Goal: Task Accomplishment & Management: Manage account settings

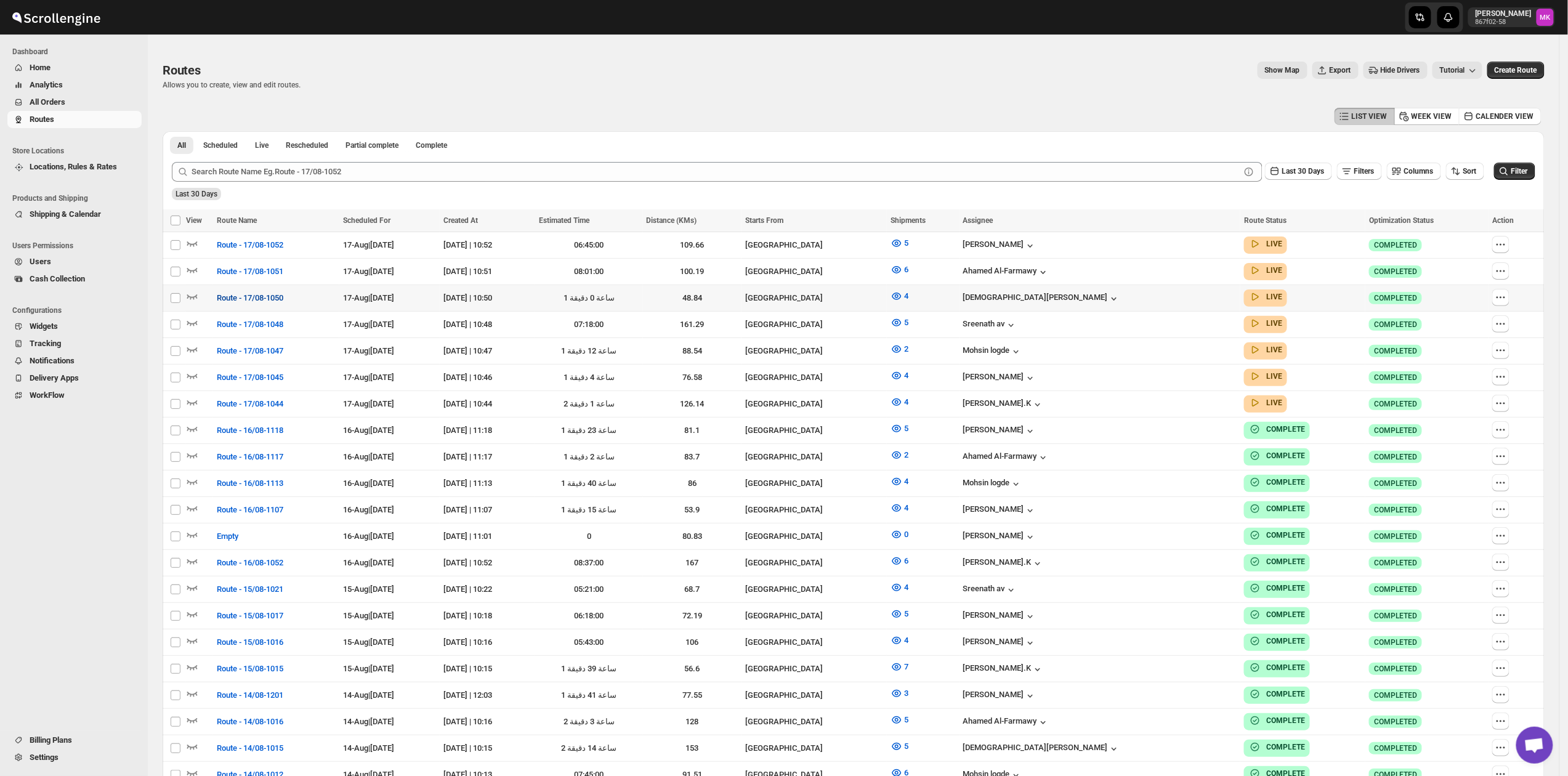
click at [281, 294] on span "Route - 17/08-1050" at bounding box center [250, 298] width 67 height 12
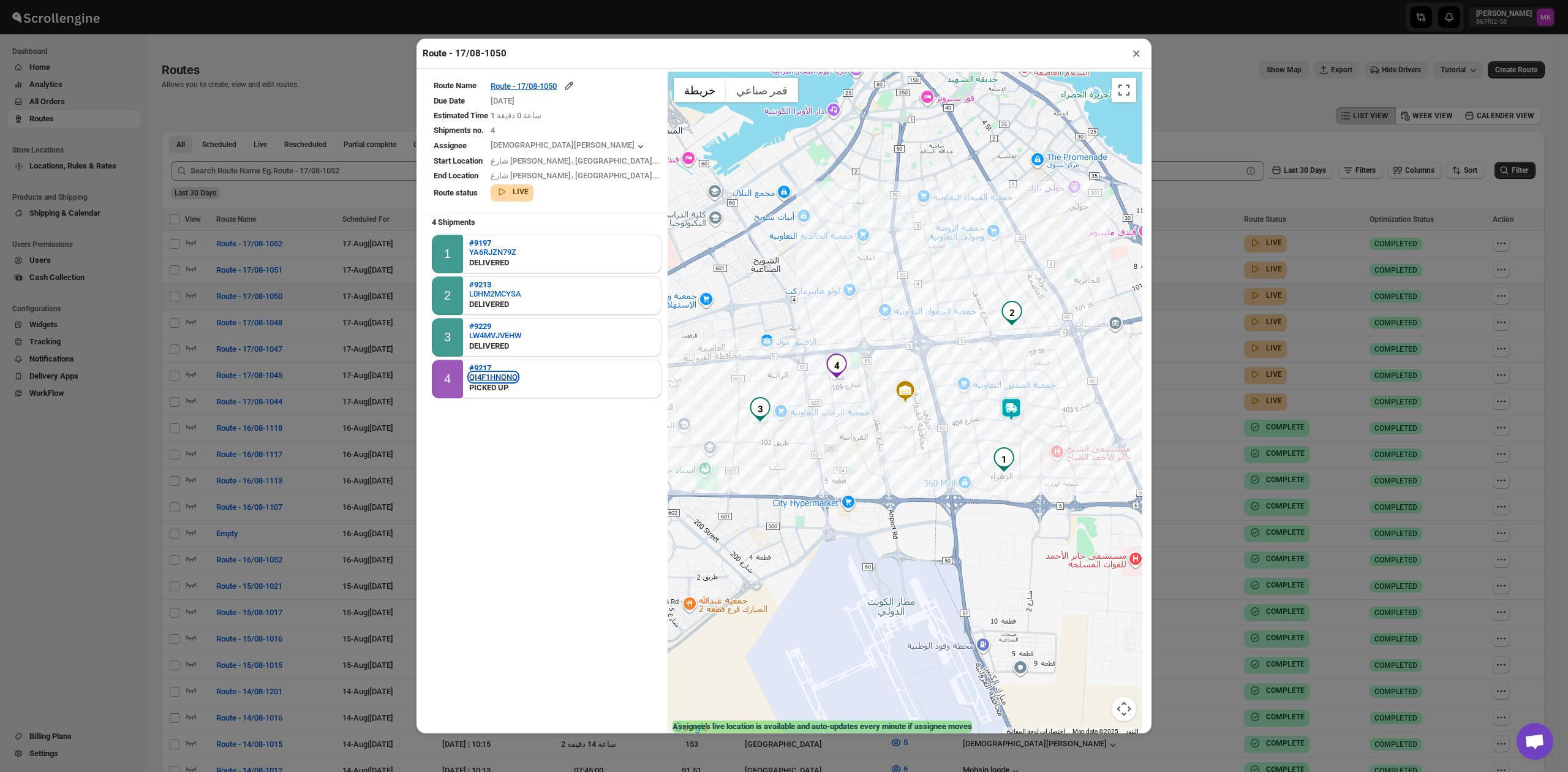
click at [511, 377] on div "QI4F1HNQNQ" at bounding box center [493, 377] width 48 height 9
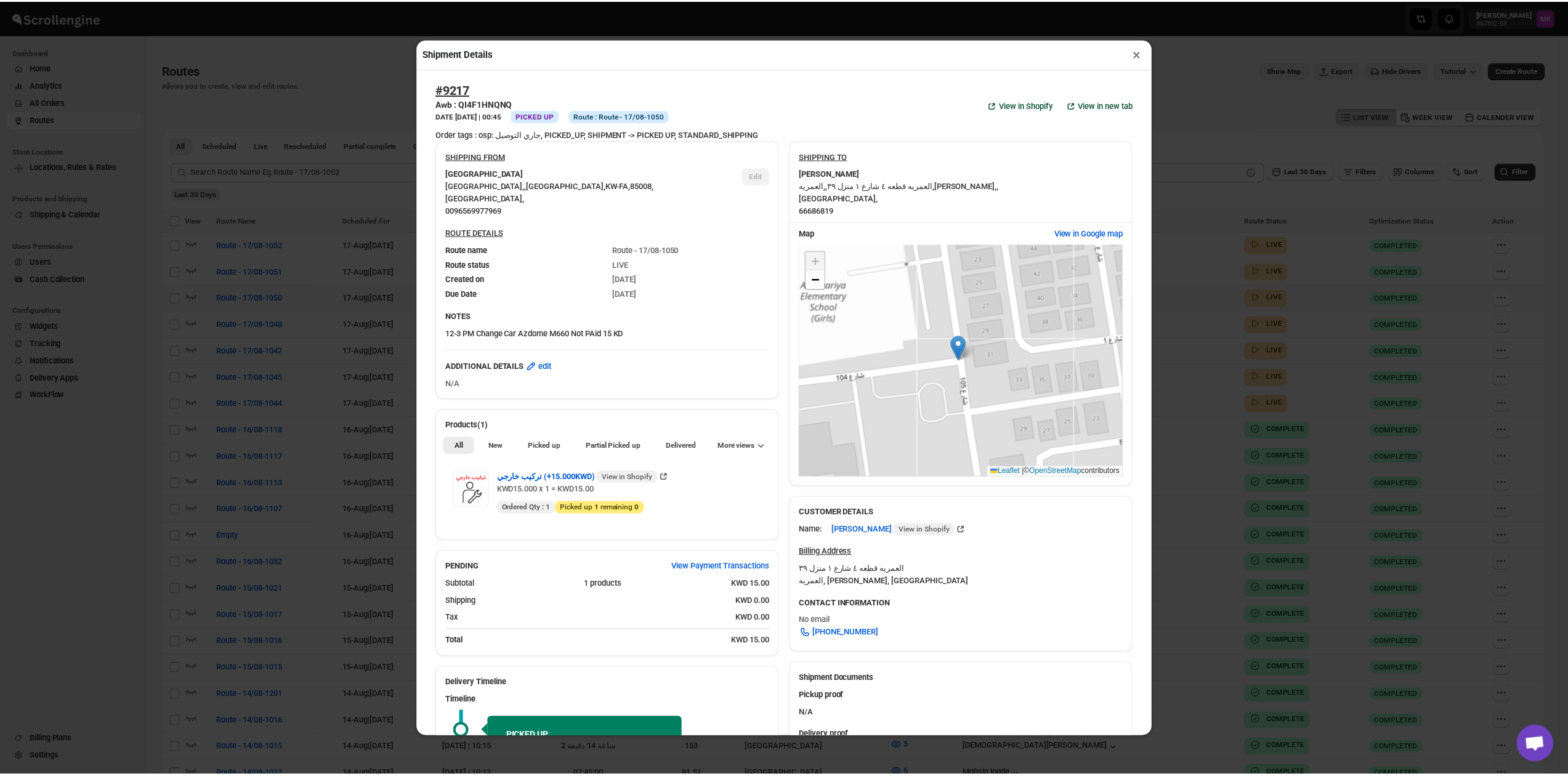
scroll to position [229, 0]
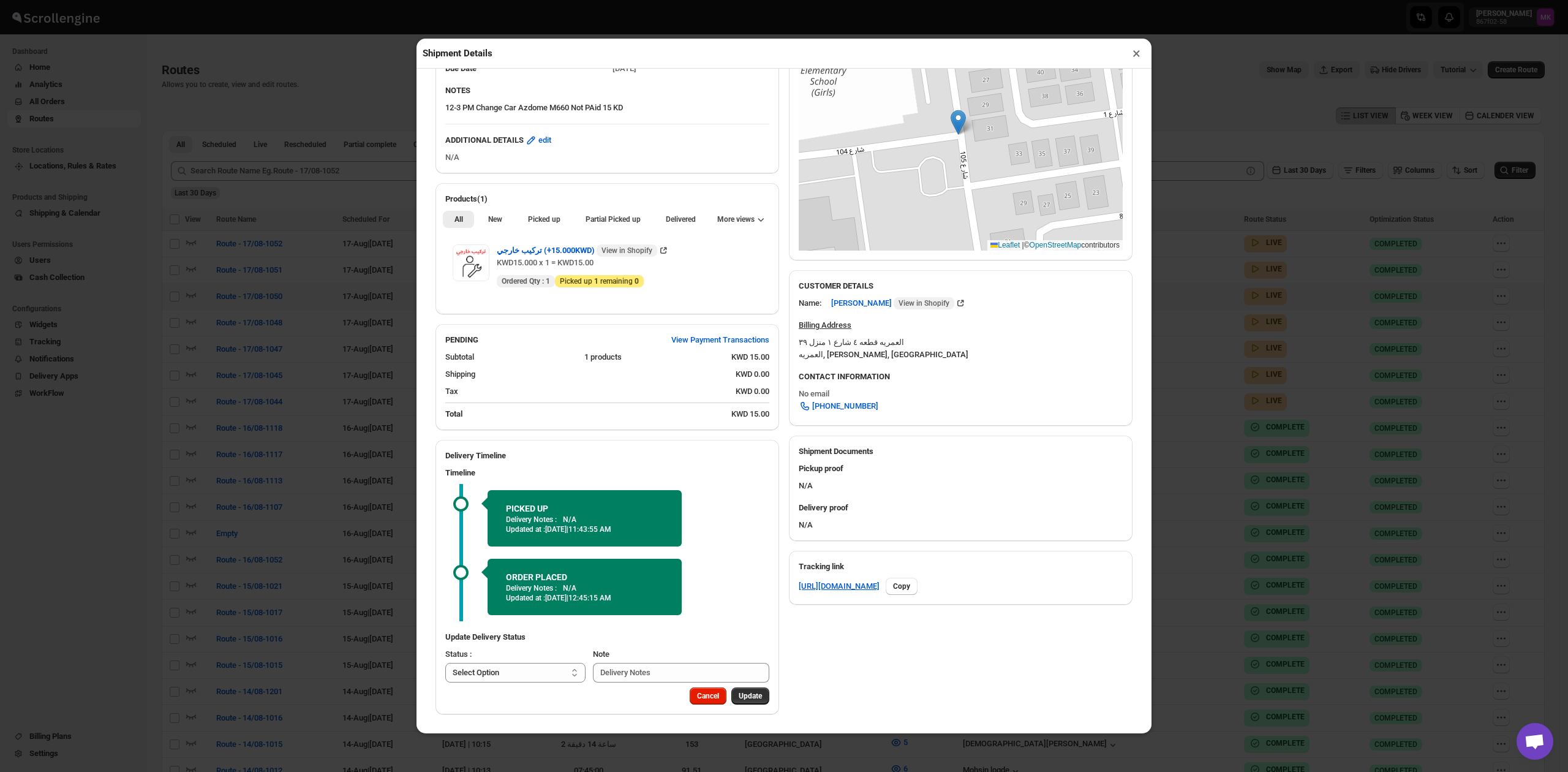
drag, startPoint x: 1135, startPoint y: 60, endPoint x: 1096, endPoint y: 82, distance: 44.8
click at [1135, 60] on button "×" at bounding box center [1137, 53] width 18 height 17
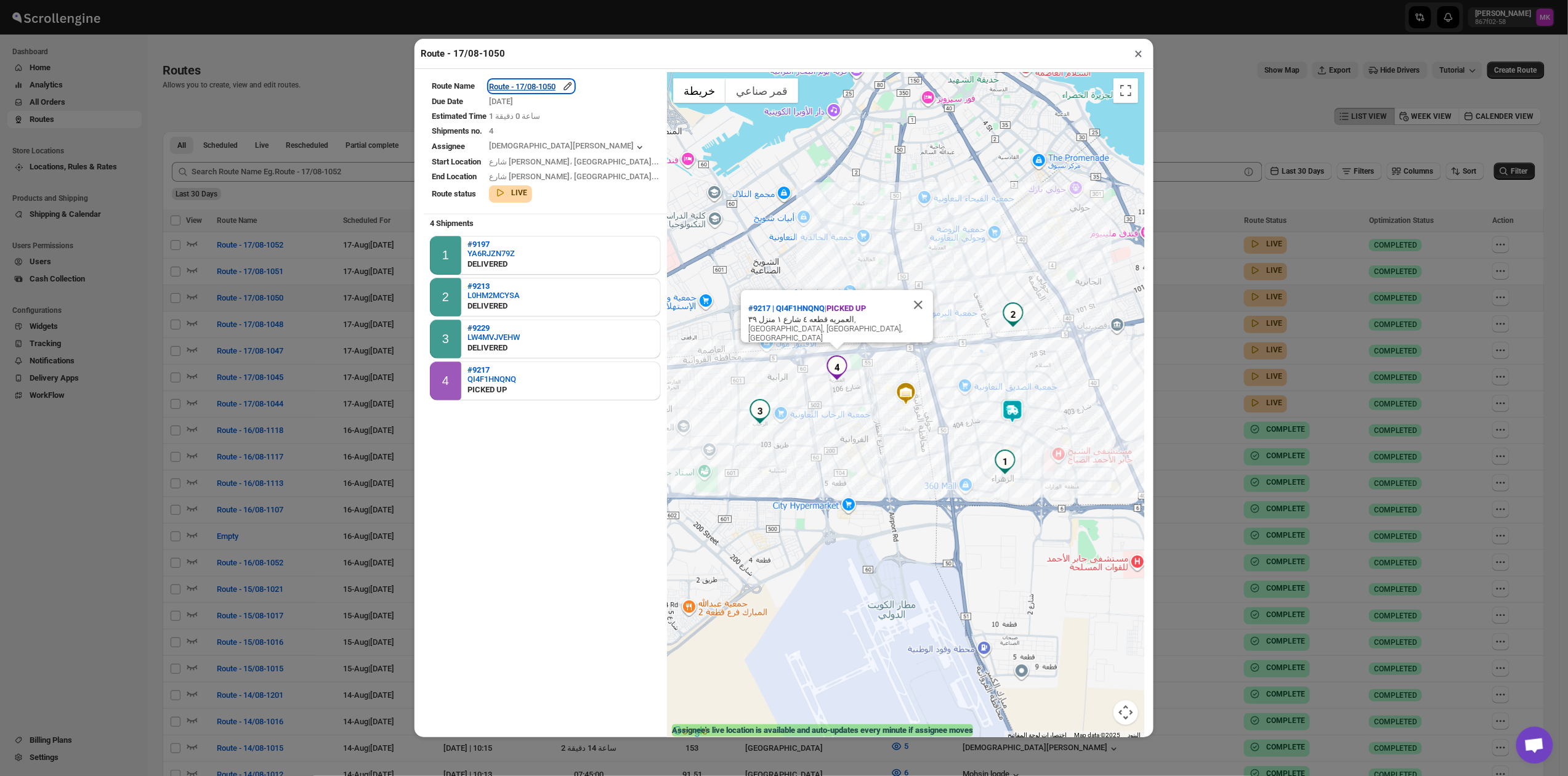
click at [545, 87] on div "Route - 17/08-1050" at bounding box center [532, 86] width 85 height 12
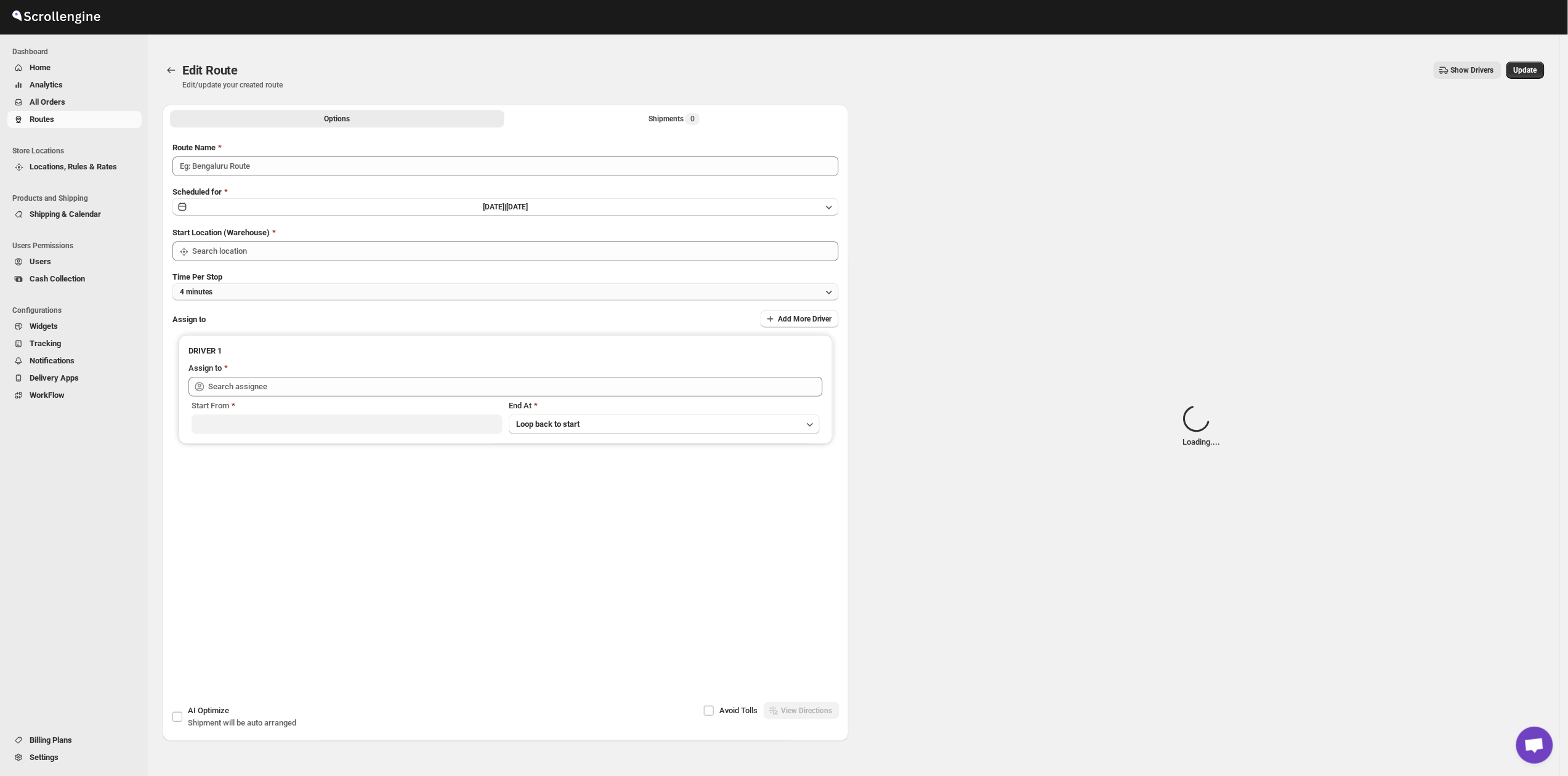
type input "Route - 17/08-1050"
type input "Kuwait City"
type input "Mohammed faizan (fs3453480@gmail.com)"
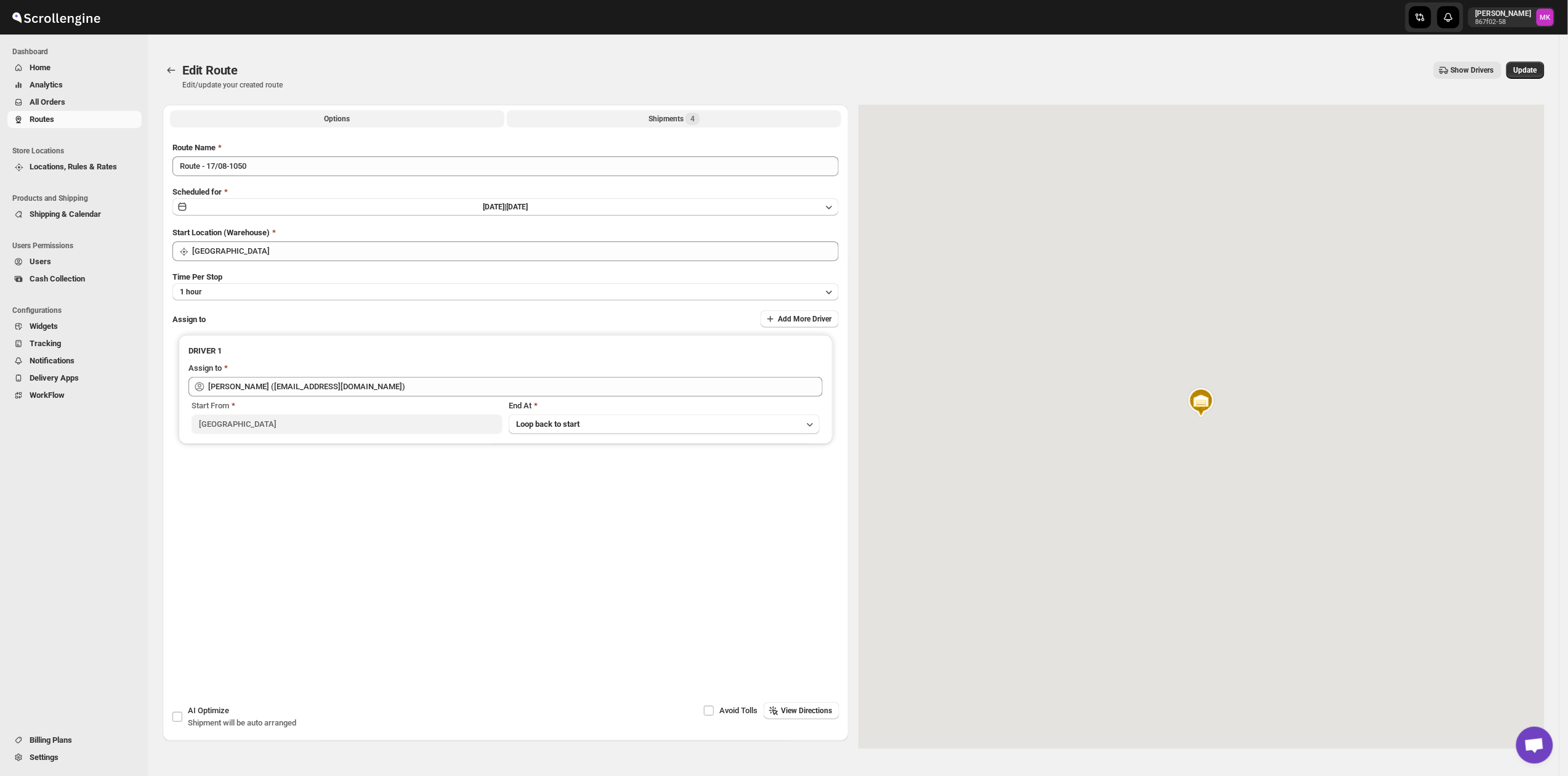
click at [663, 121] on div "Shipments 4" at bounding box center [674, 118] width 51 height 12
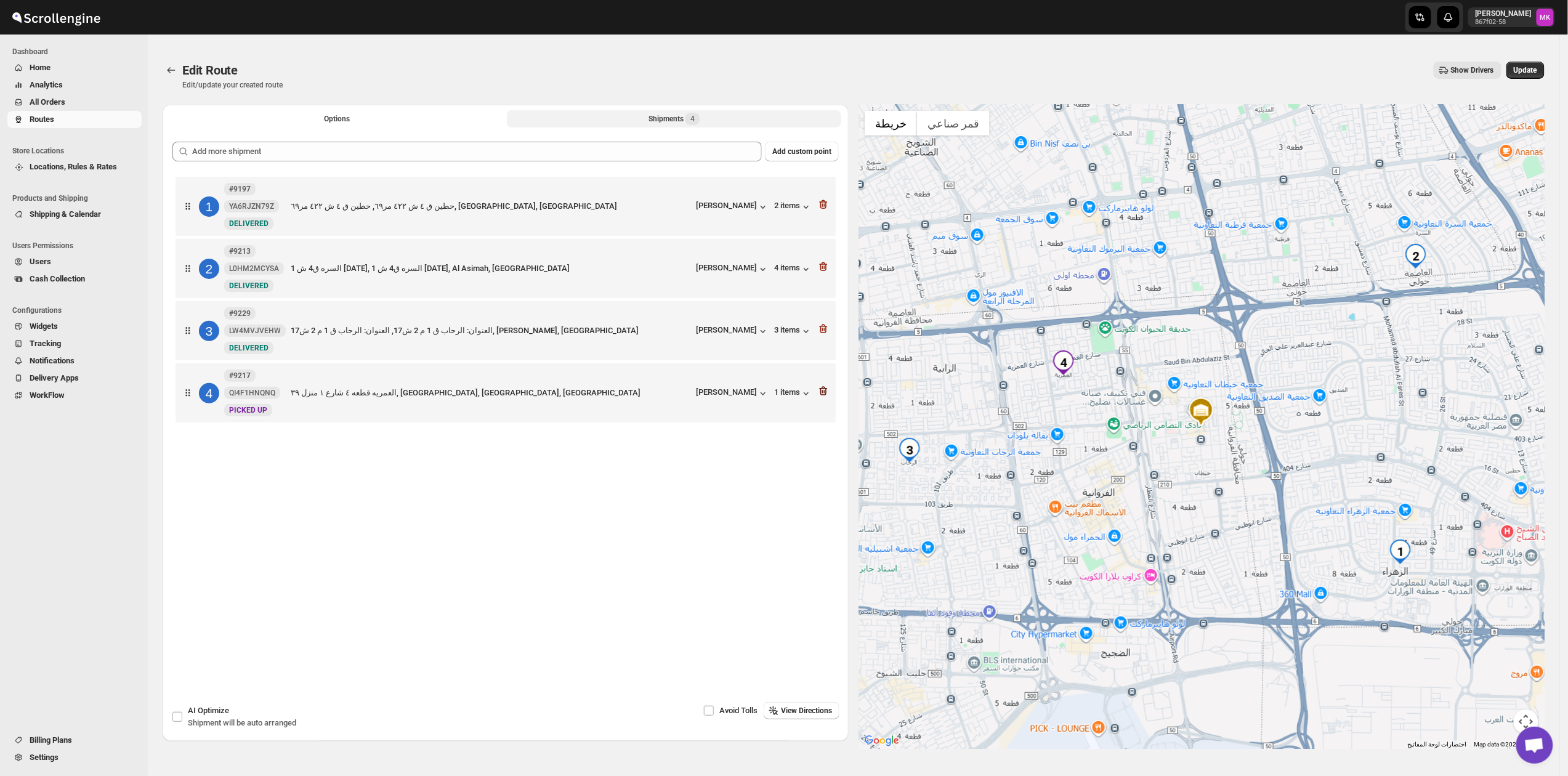
click at [828, 397] on icon "button" at bounding box center [823, 391] width 12 height 12
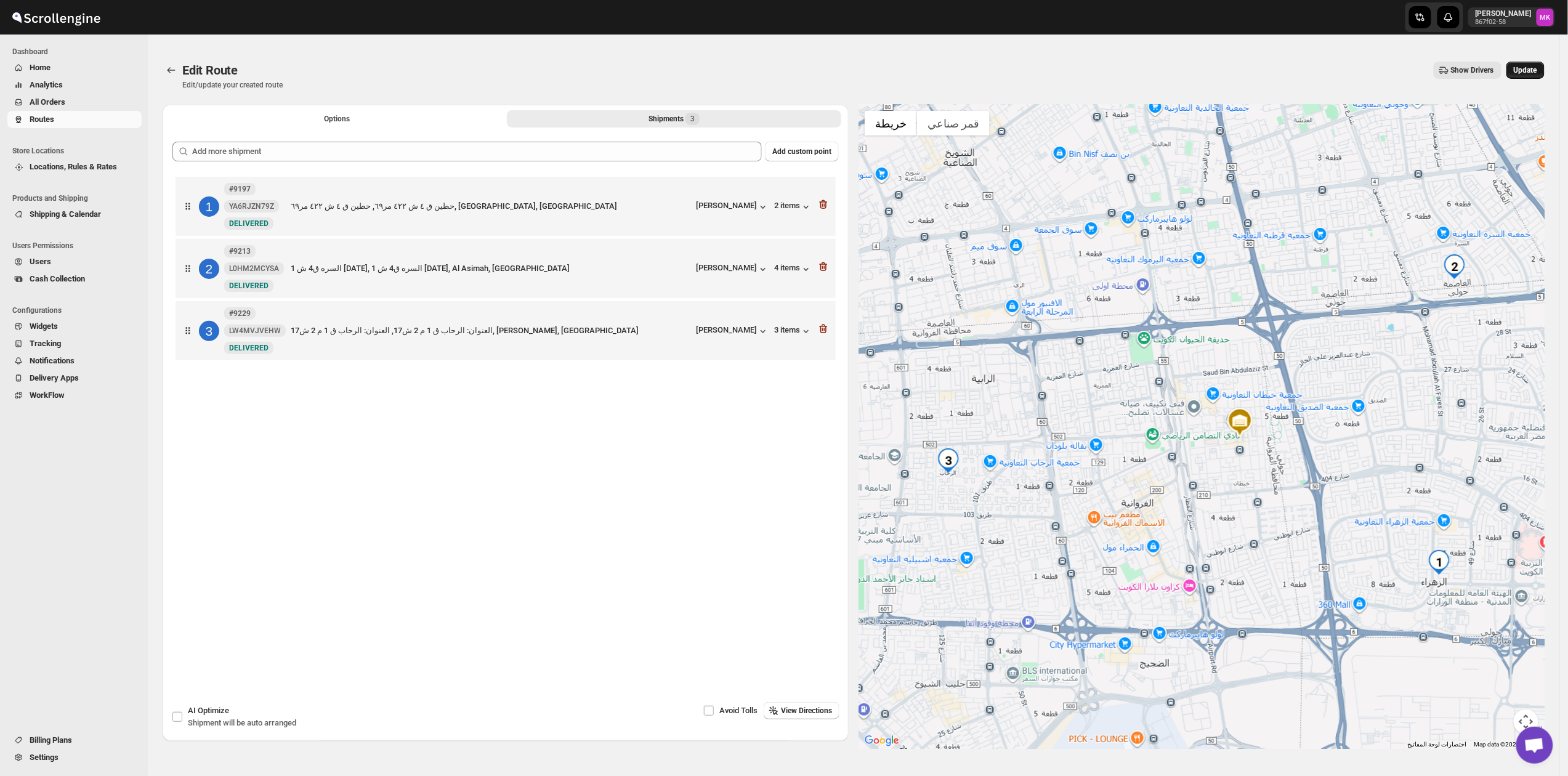
click at [1529, 72] on span "Update" at bounding box center [1525, 70] width 23 height 10
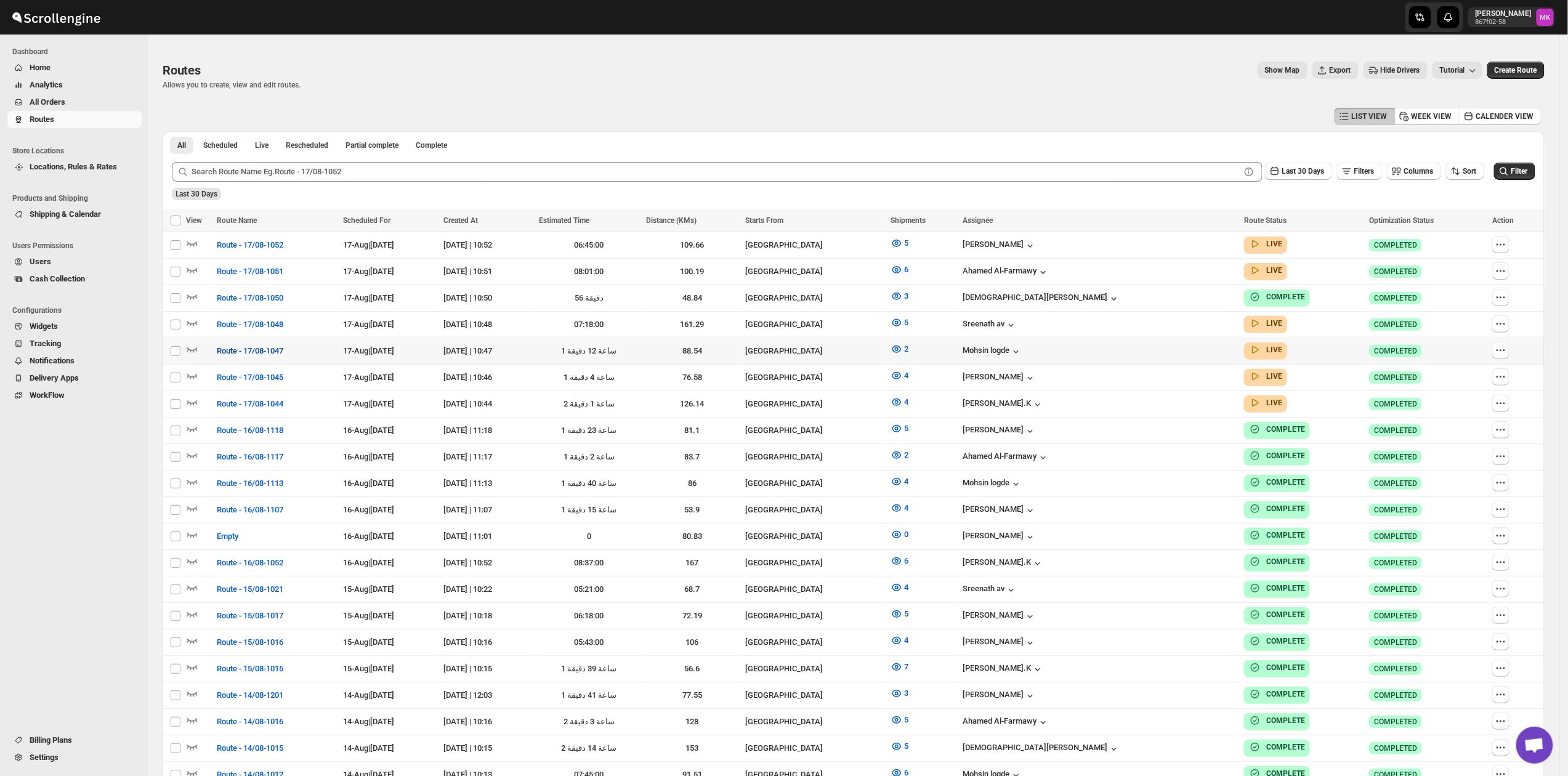
click at [242, 349] on span "Route - 17/08-1047" at bounding box center [250, 351] width 67 height 12
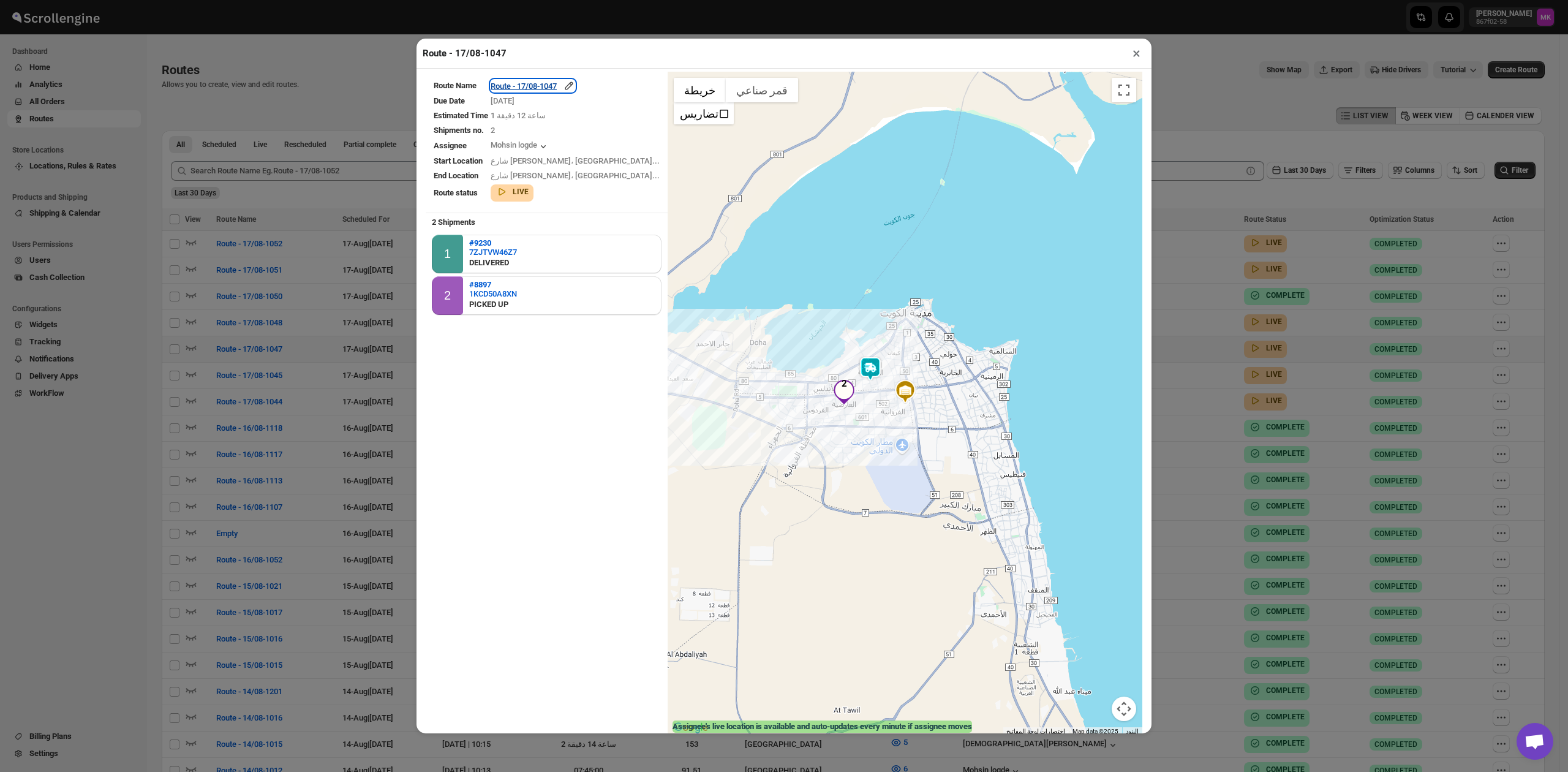
click at [550, 88] on div "Route - 17/08-1047" at bounding box center [533, 85] width 85 height 12
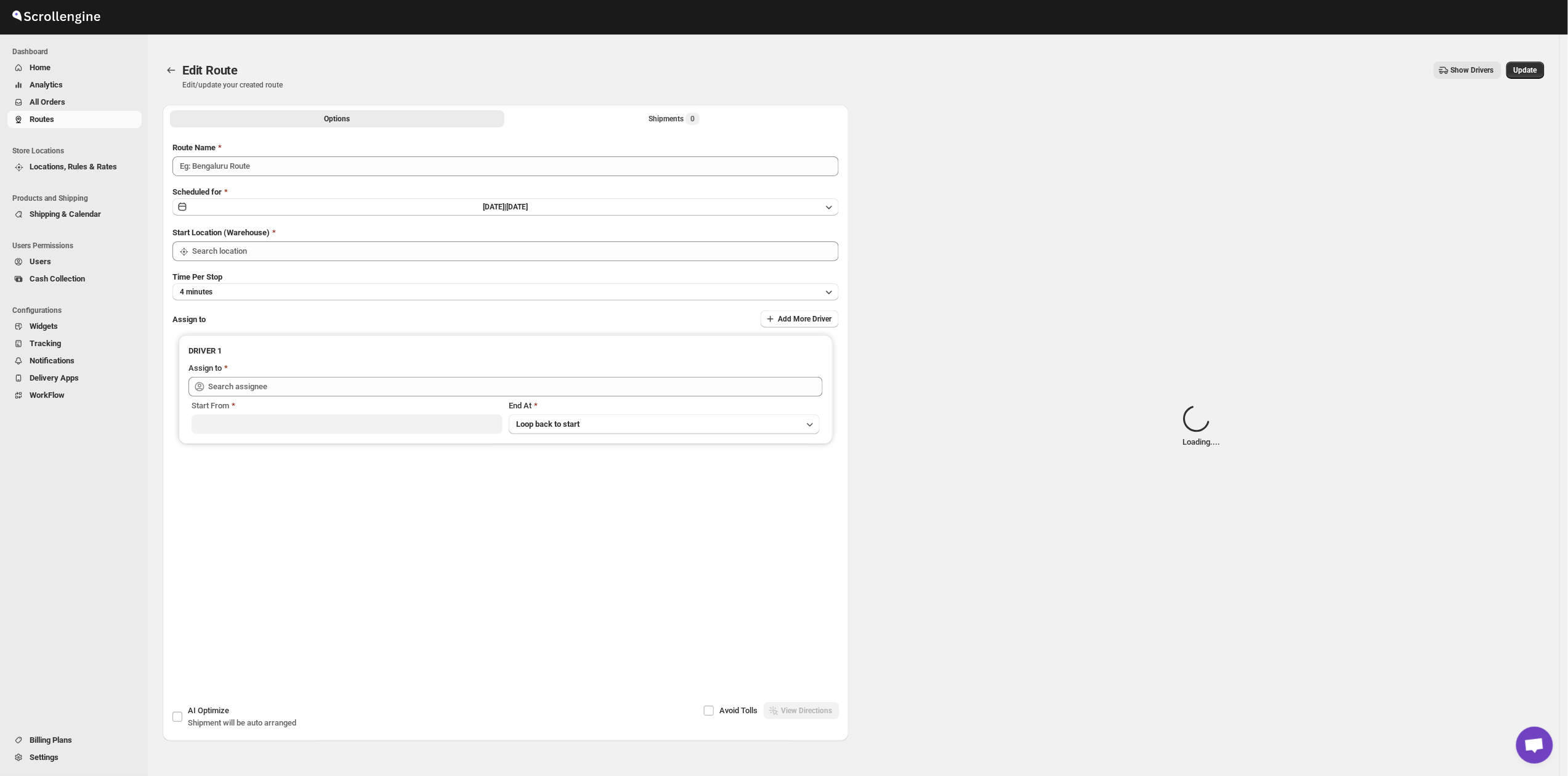
type input "Route - 17/08-1047"
type input "Kuwait City"
type input "Mohsin logde (logdemohsin@gmail.com)"
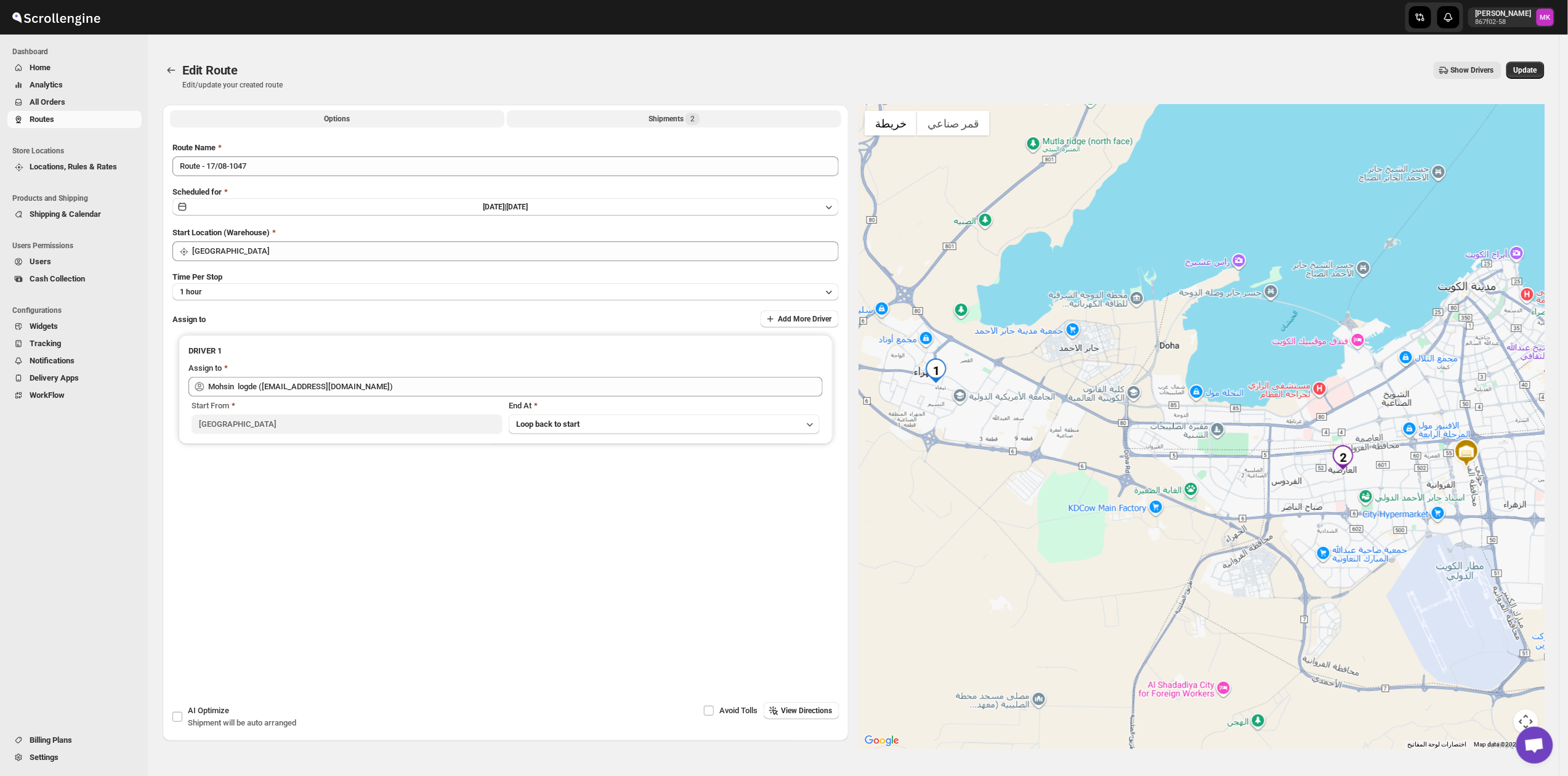
click at [691, 117] on span "2" at bounding box center [693, 118] width 14 height 12
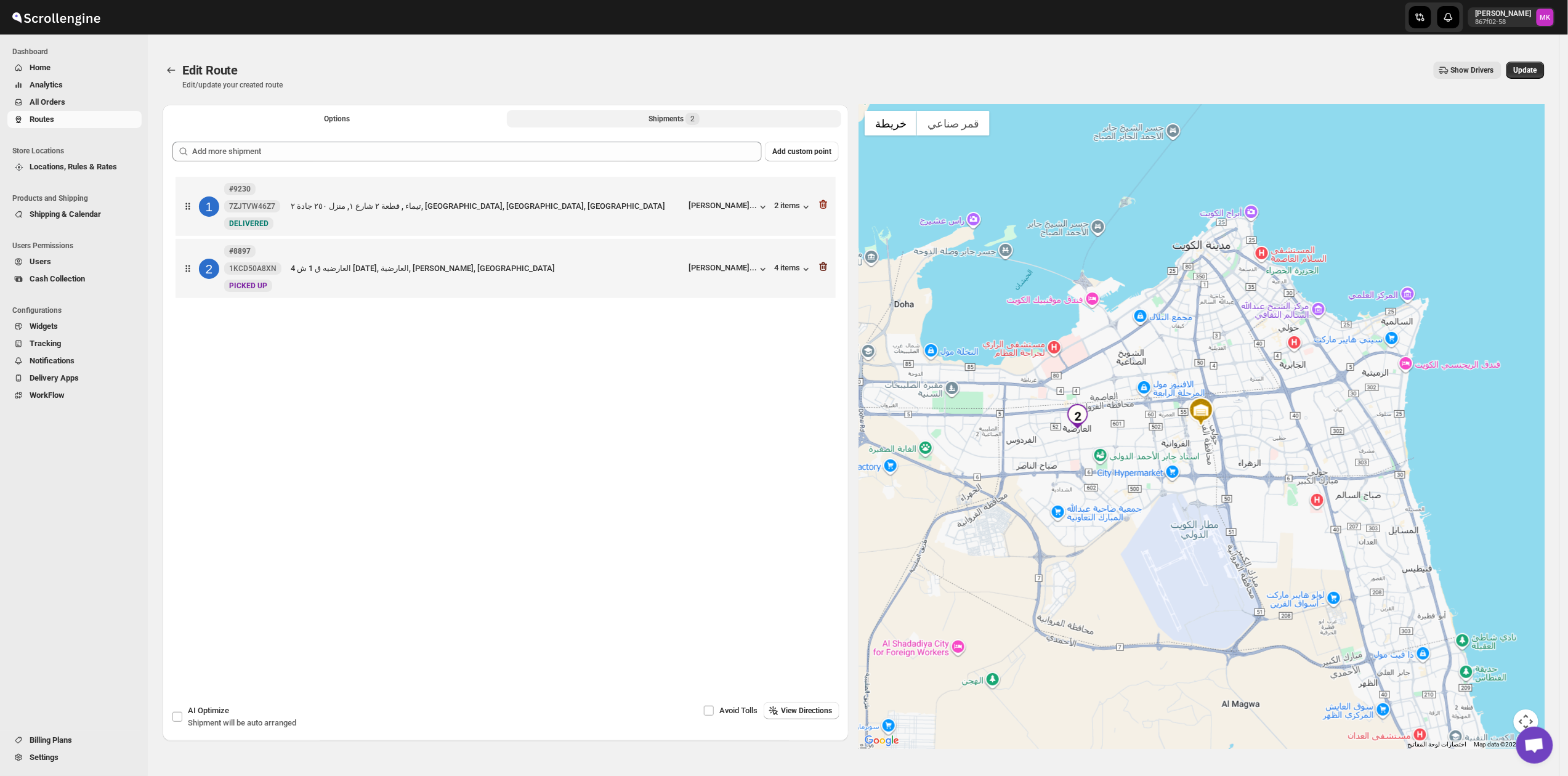
click at [826, 269] on icon "button" at bounding box center [823, 266] width 12 height 12
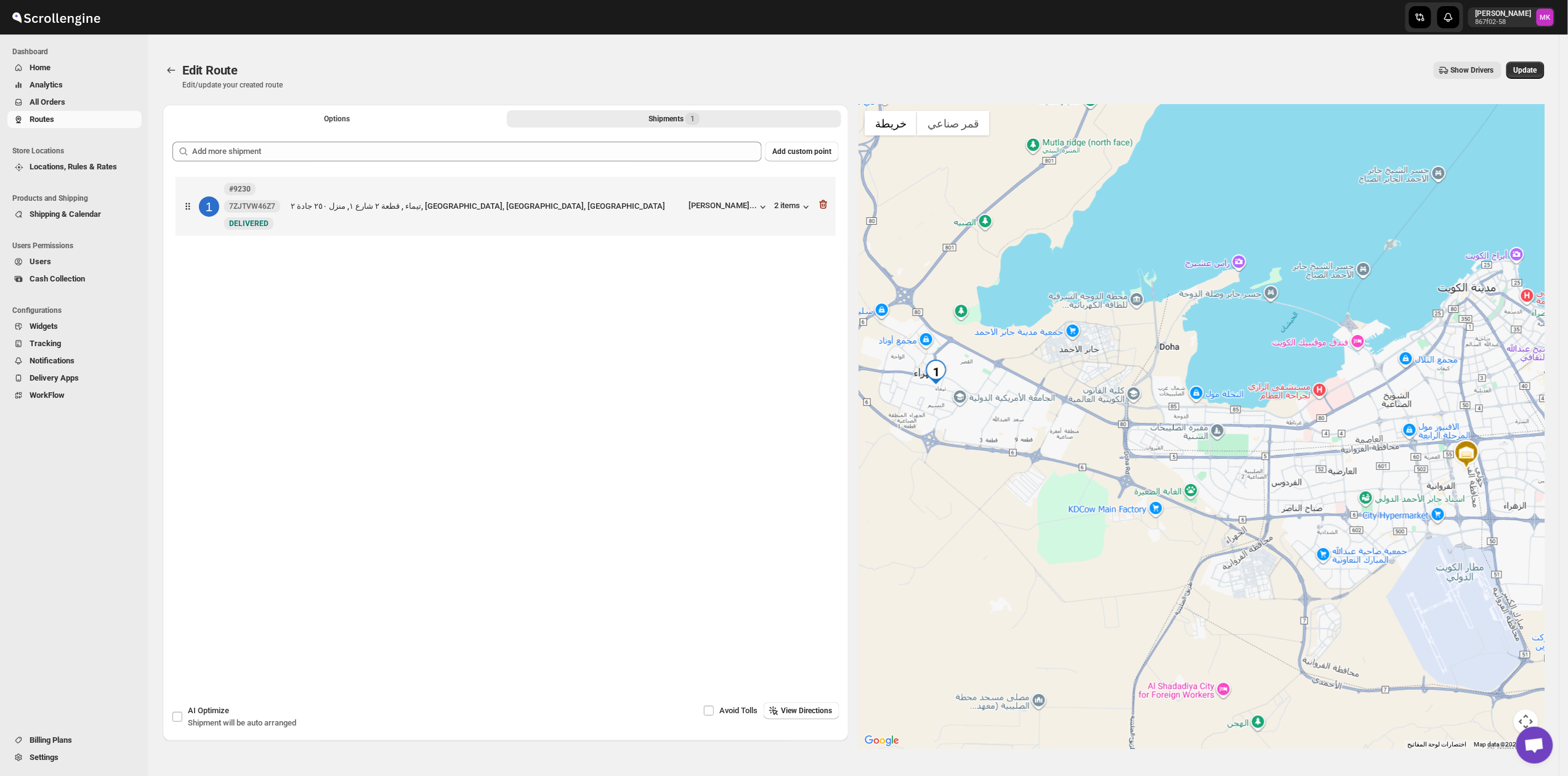
click at [1516, 84] on div "Edit Route Edit/update your created route Show Drivers More actions Show Driver…" at bounding box center [853, 76] width 1382 height 28
click at [1545, 82] on div "Edit Route Edit/update your created route Show Drivers More actions Show Driver…" at bounding box center [853, 76] width 1382 height 28
click at [1545, 81] on div "Edit Route Edit/update your created route Show Drivers More actions Show Driver…" at bounding box center [853, 76] width 1382 height 28
click at [1545, 76] on button "Update" at bounding box center [1525, 70] width 38 height 17
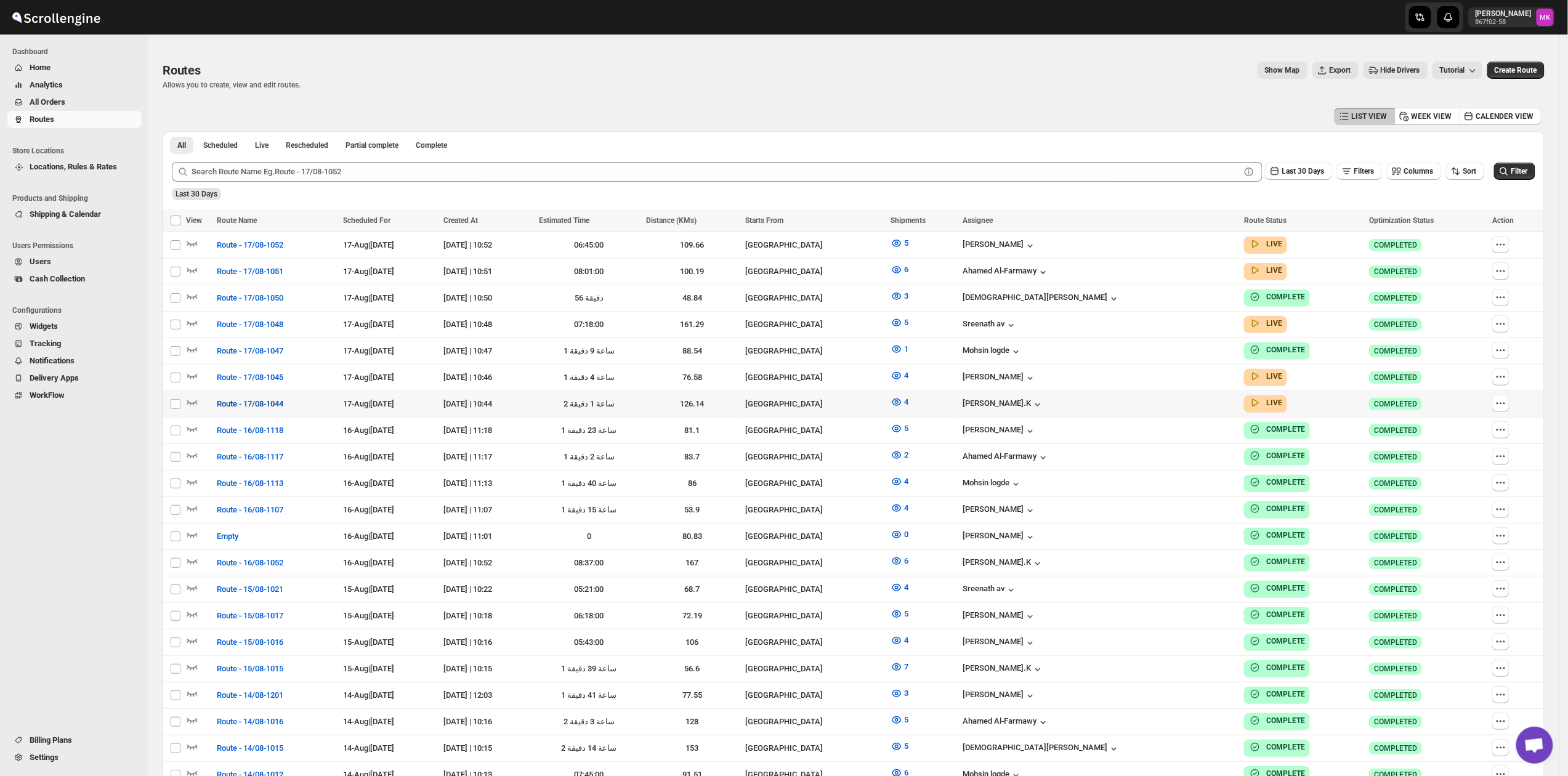
click at [260, 398] on span "Route - 17/08-1044" at bounding box center [250, 404] width 67 height 12
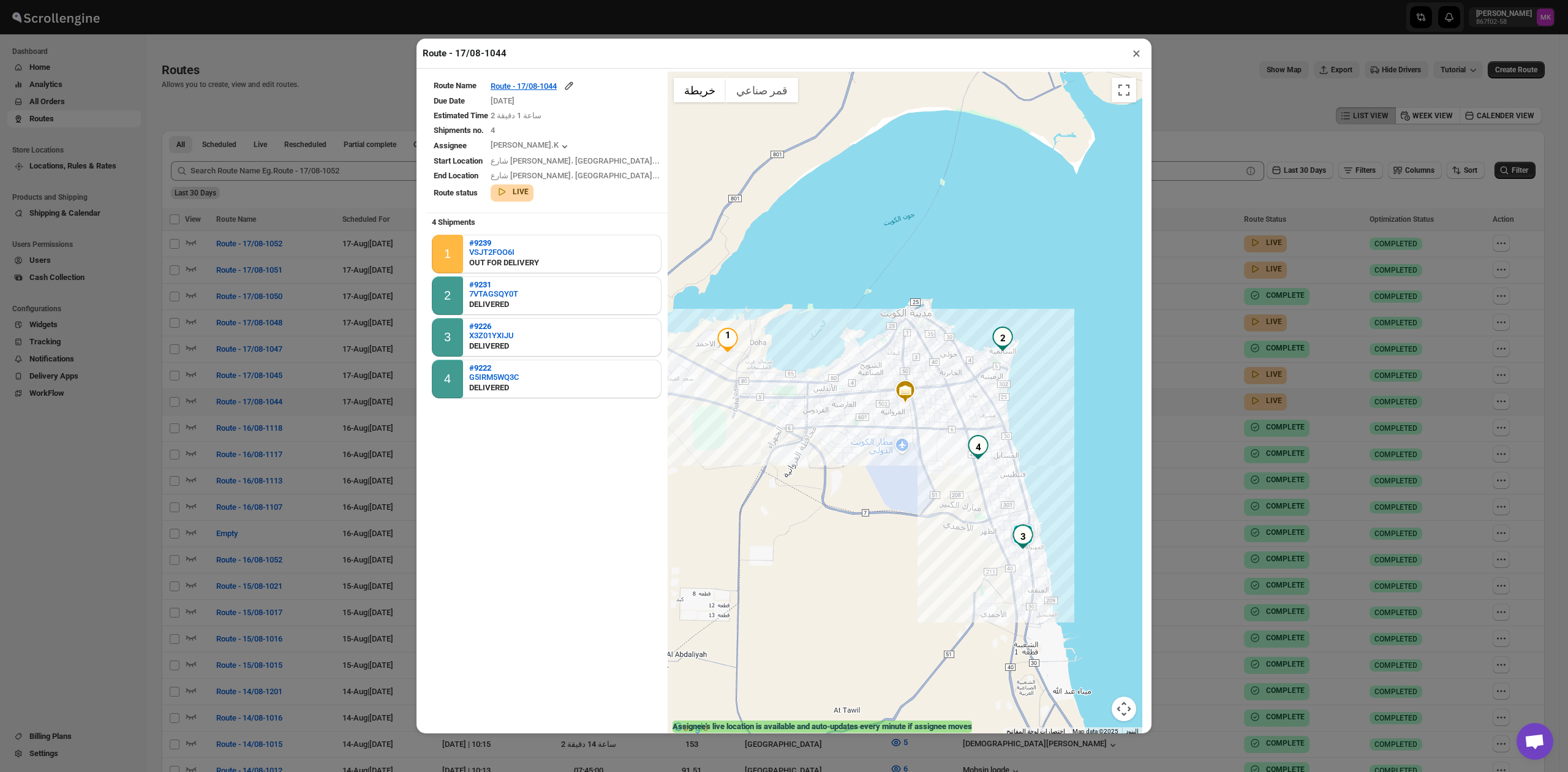
click at [1137, 57] on button "×" at bounding box center [1137, 53] width 18 height 17
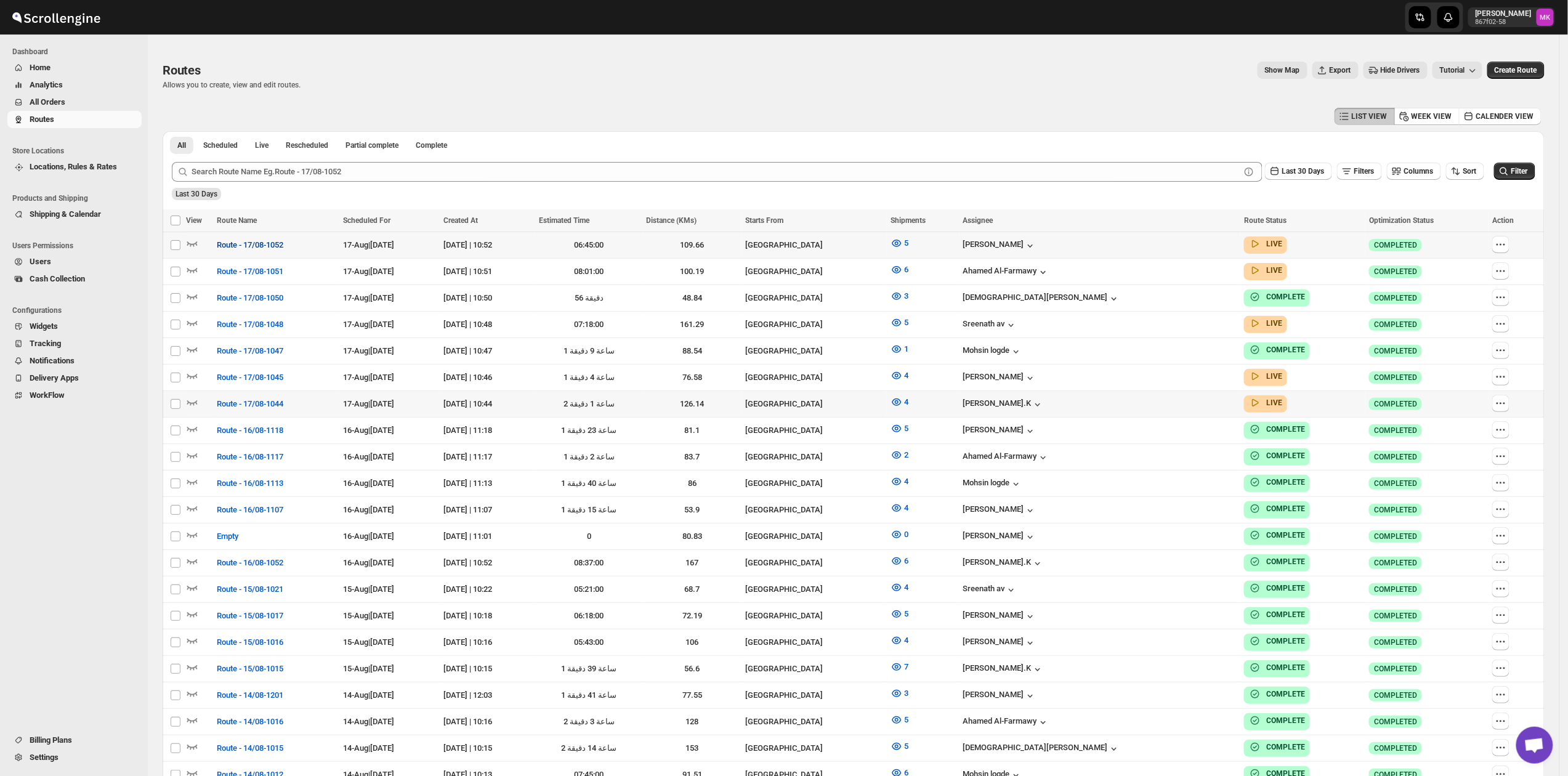
click at [270, 242] on span "Route - 17/08-1052" at bounding box center [250, 245] width 67 height 12
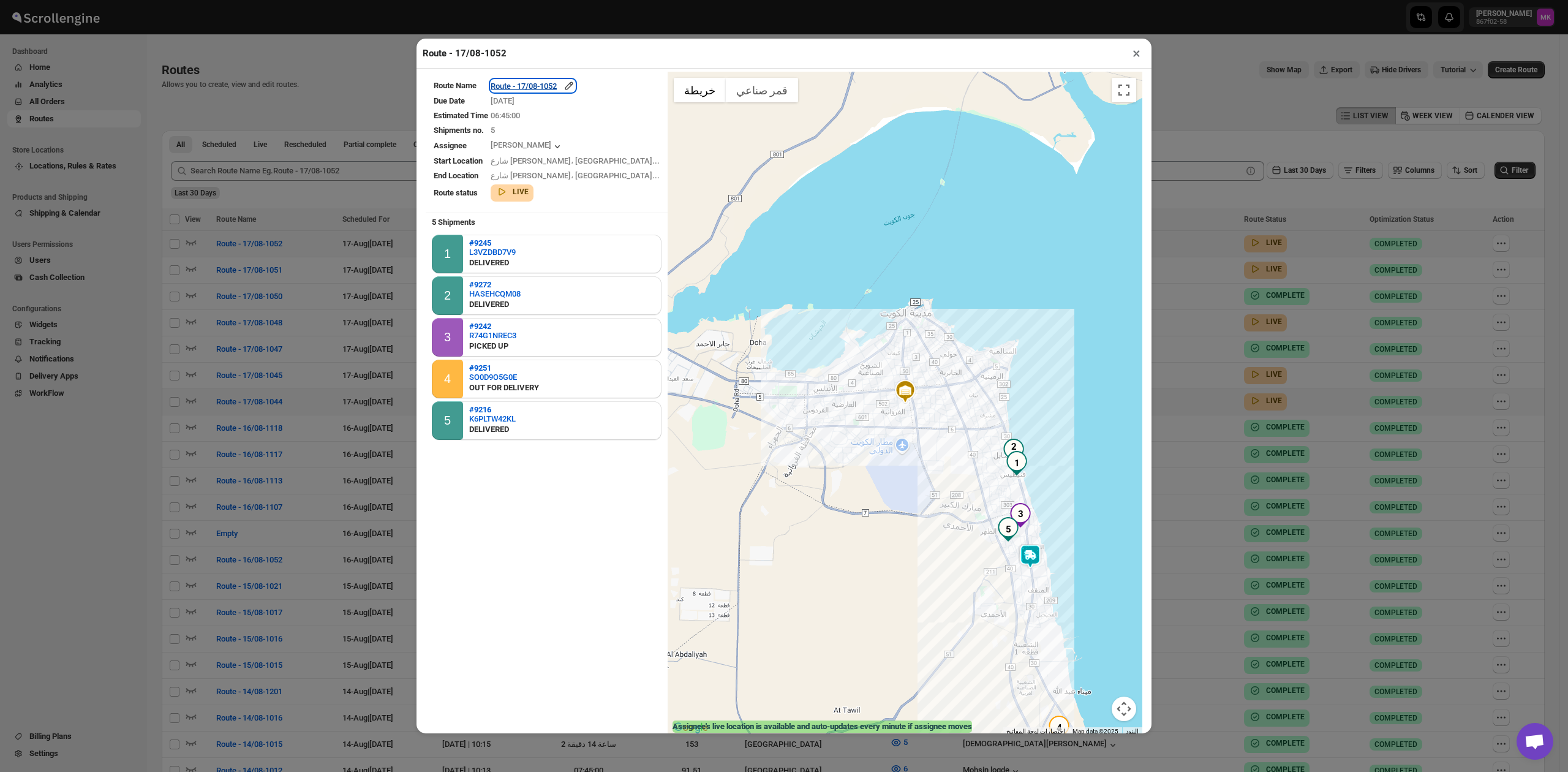
click at [538, 84] on div "Route - 17/08-1052" at bounding box center [533, 85] width 85 height 12
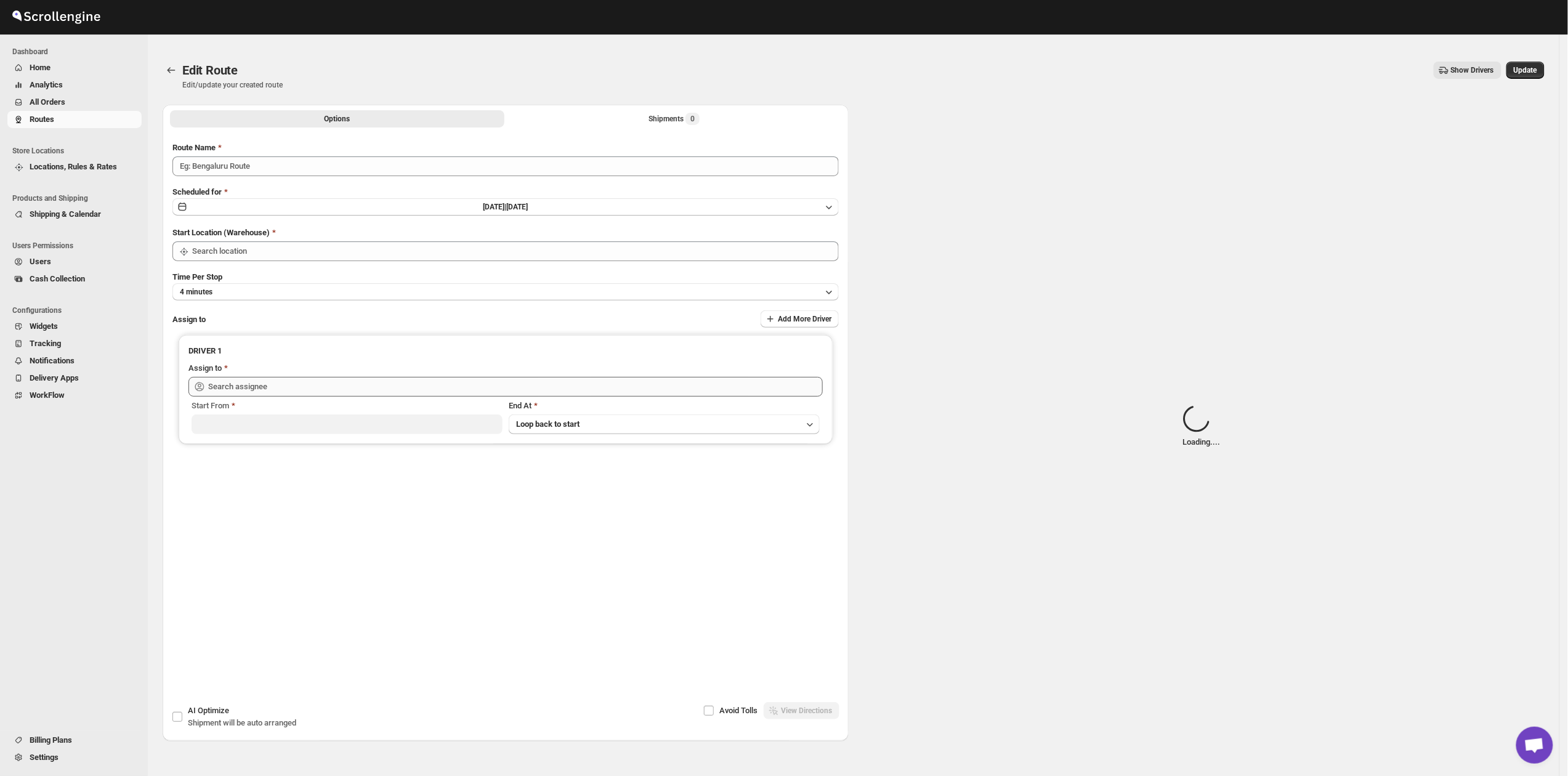
type input "Route - 17/08-1052"
type input "Kuwait City"
type input "Mohammad Tanweer Alam (mdt8642@gmail.com)"
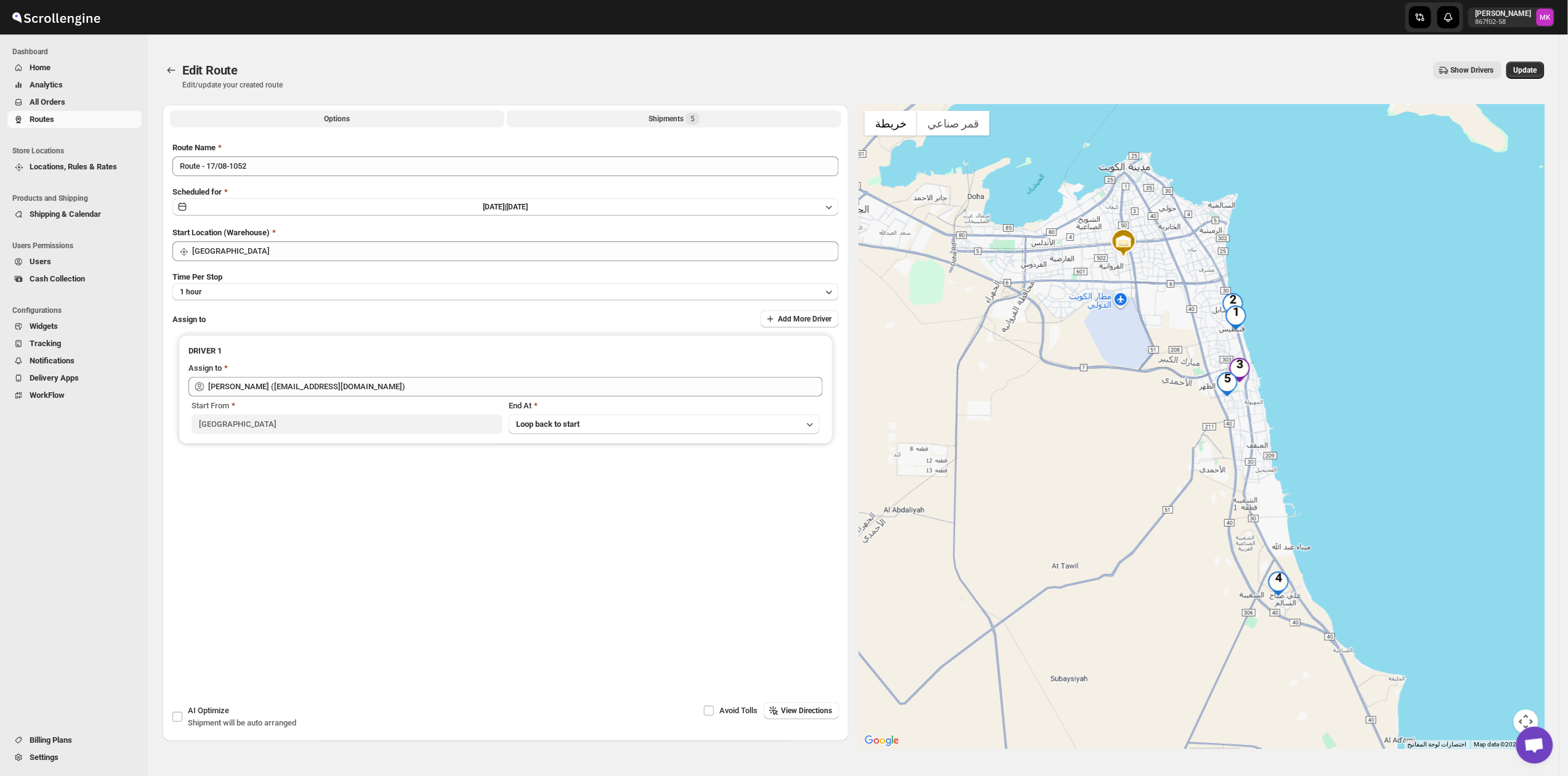
click at [661, 114] on div "Shipments 5" at bounding box center [674, 118] width 51 height 12
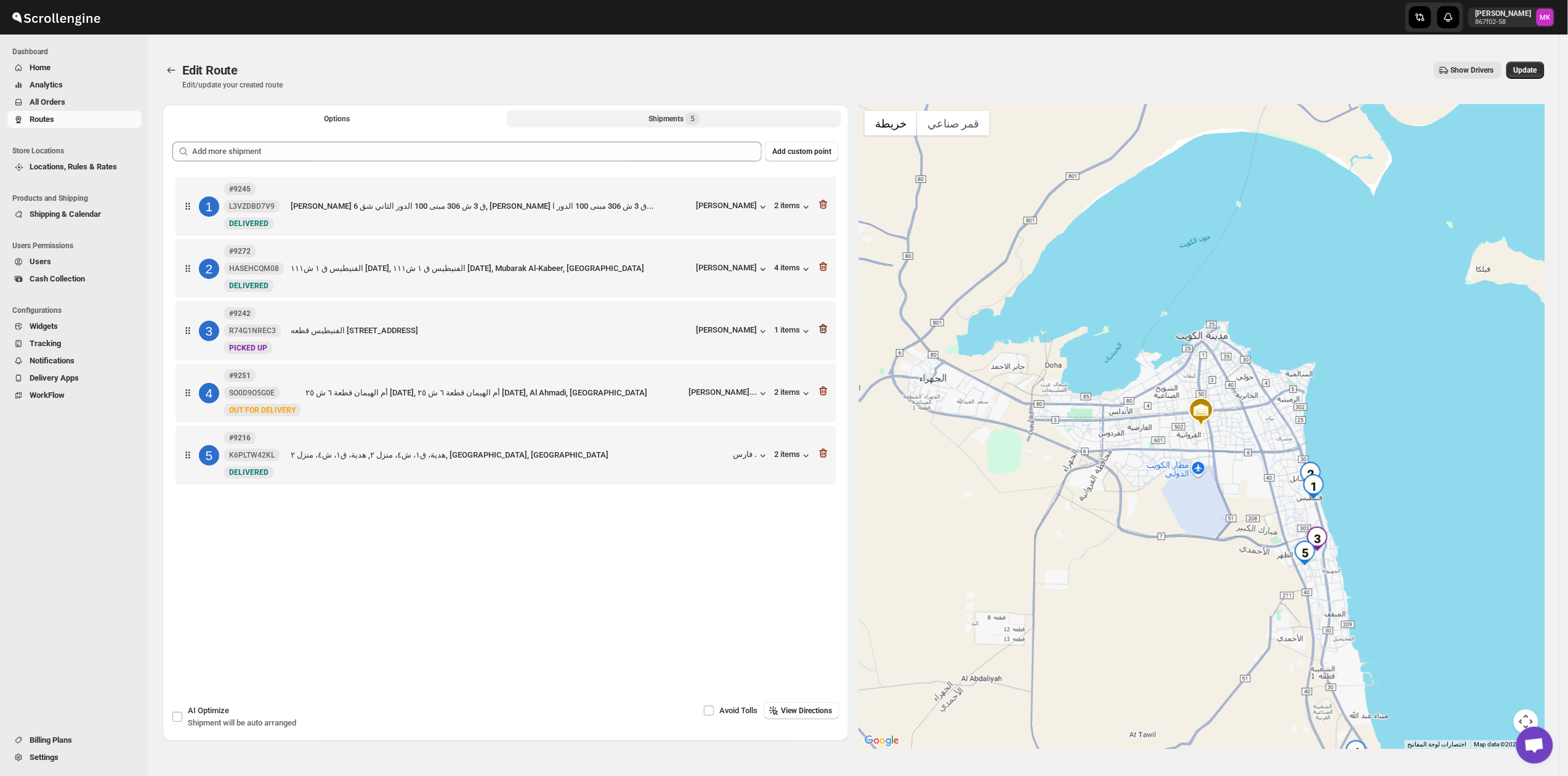
click at [826, 334] on icon "button" at bounding box center [824, 329] width 8 height 9
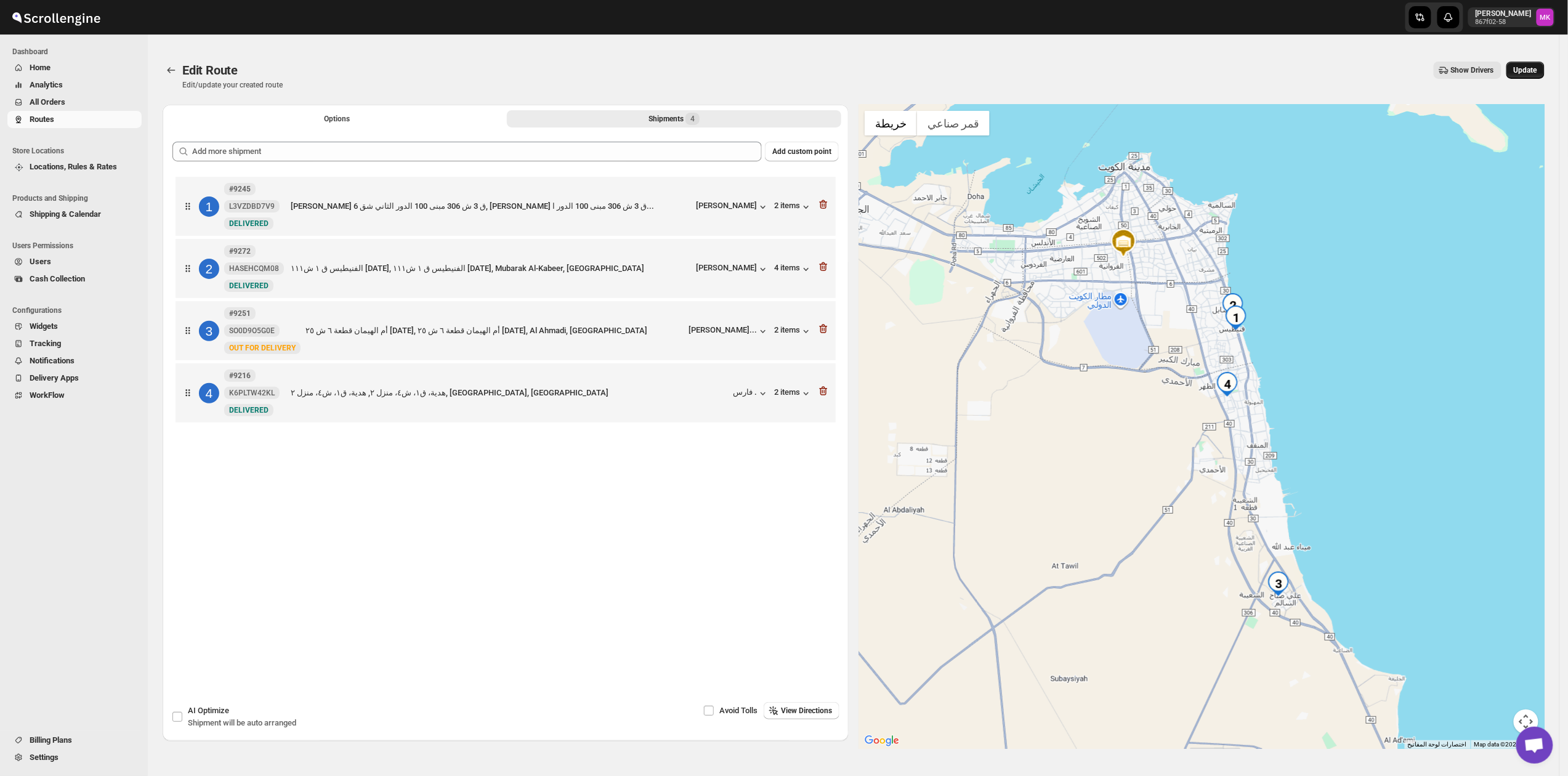
click at [1526, 77] on button "Update" at bounding box center [1525, 70] width 38 height 17
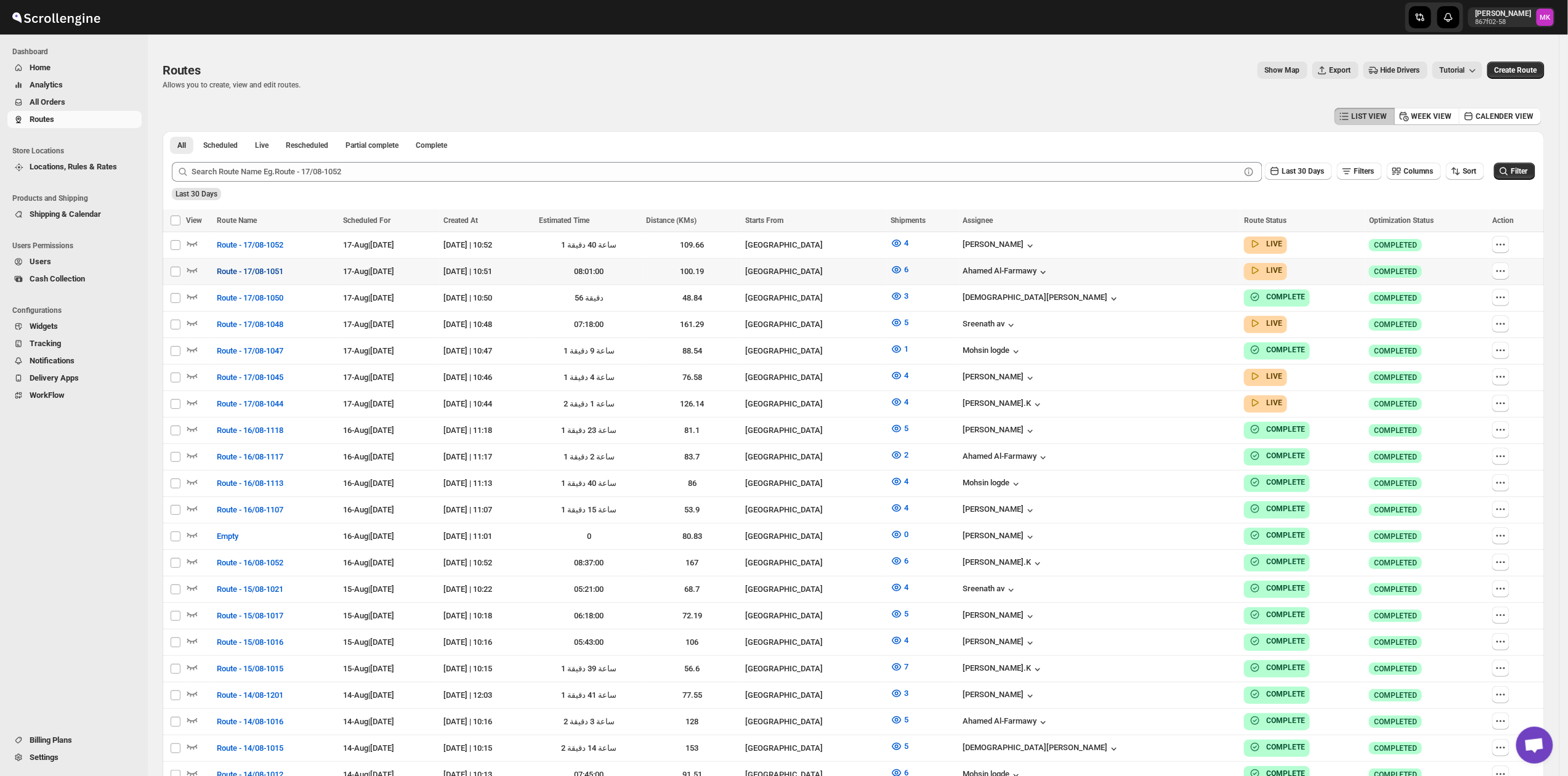
click at [271, 262] on button "Route - 17/08-1051" at bounding box center [250, 271] width 81 height 20
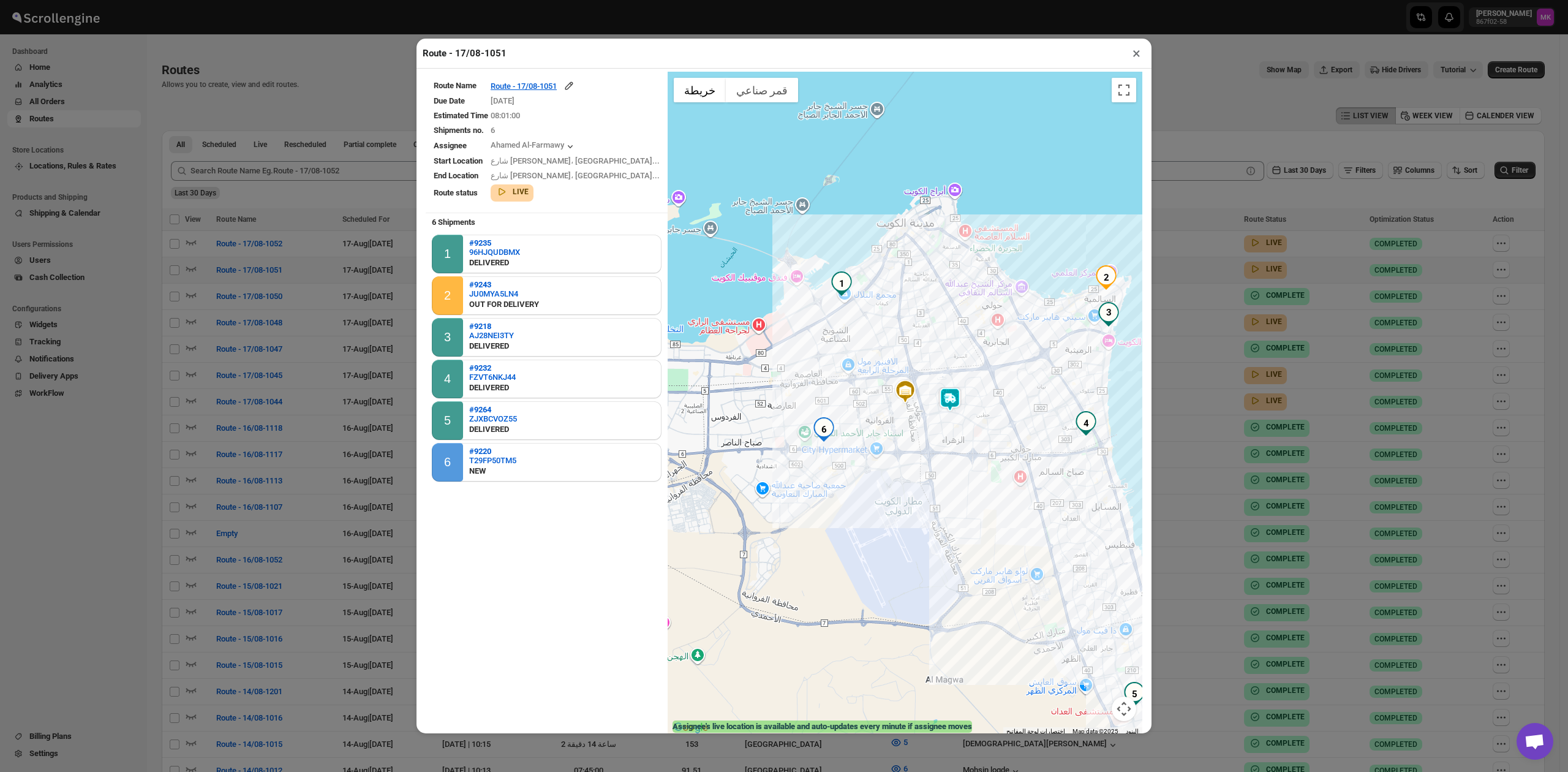
click at [1137, 59] on button "×" at bounding box center [1137, 53] width 18 height 17
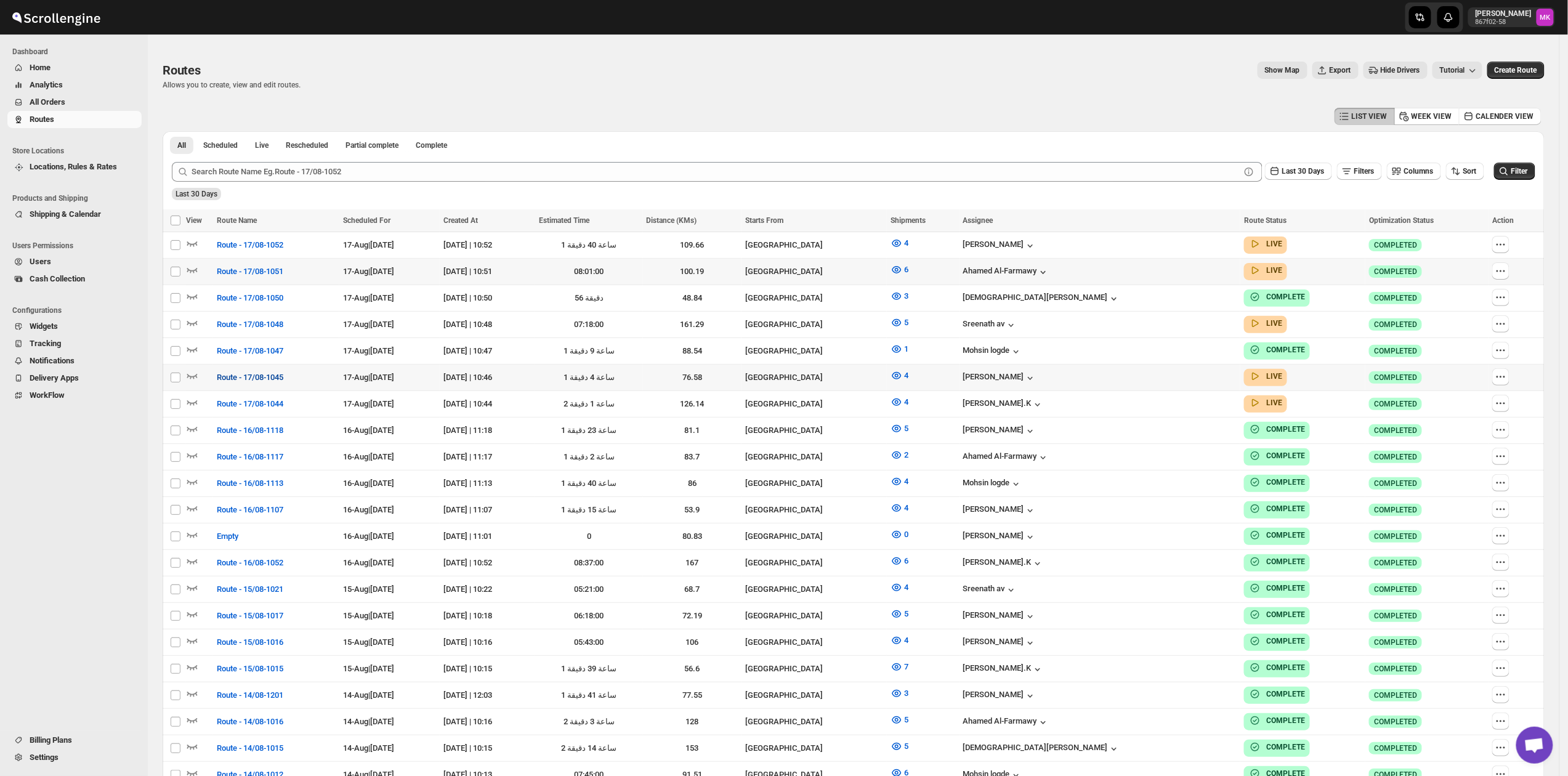
click at [282, 377] on span "Route - 17/08-1045" at bounding box center [250, 377] width 67 height 12
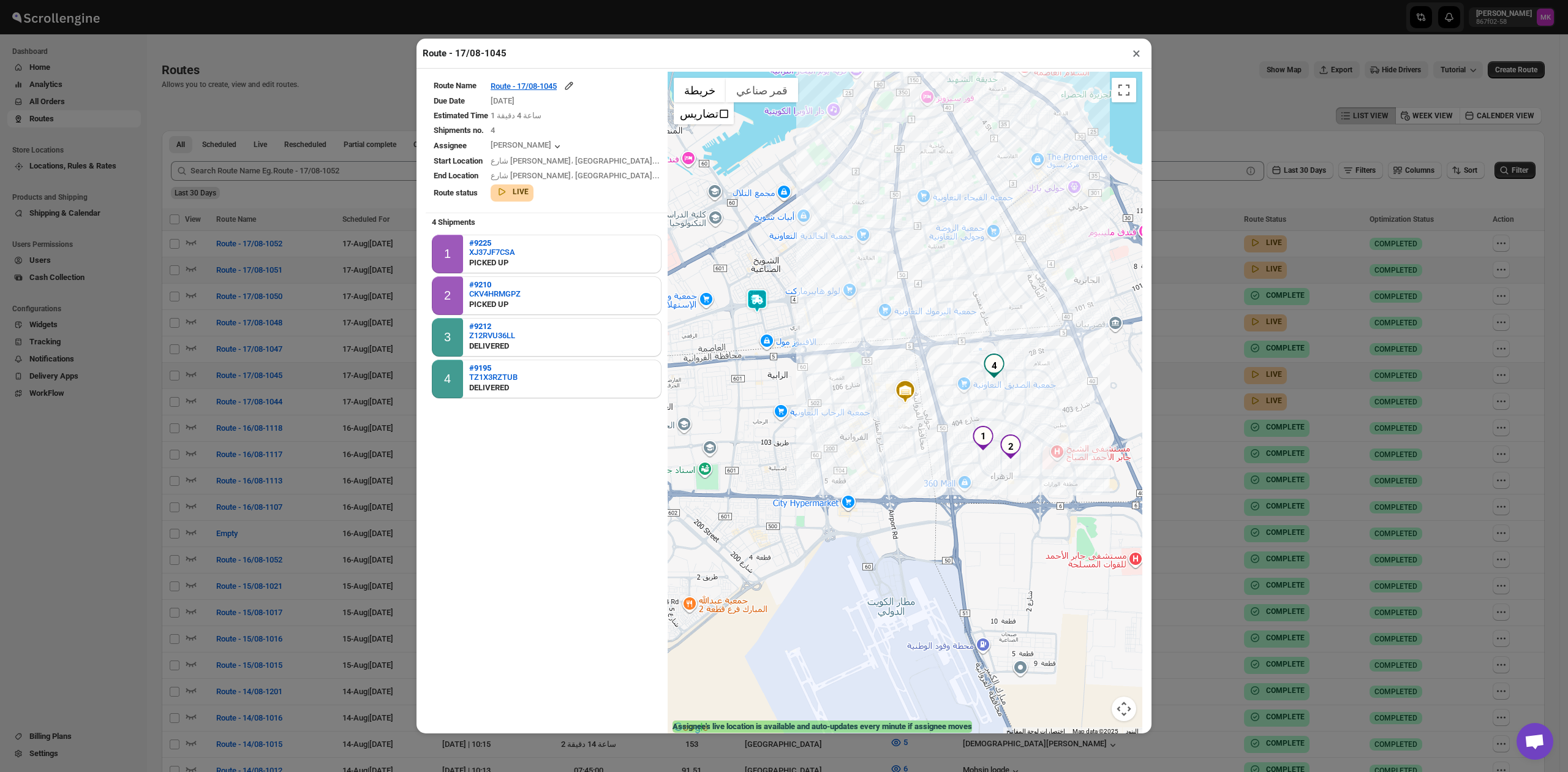
click at [1135, 61] on button "×" at bounding box center [1137, 53] width 18 height 17
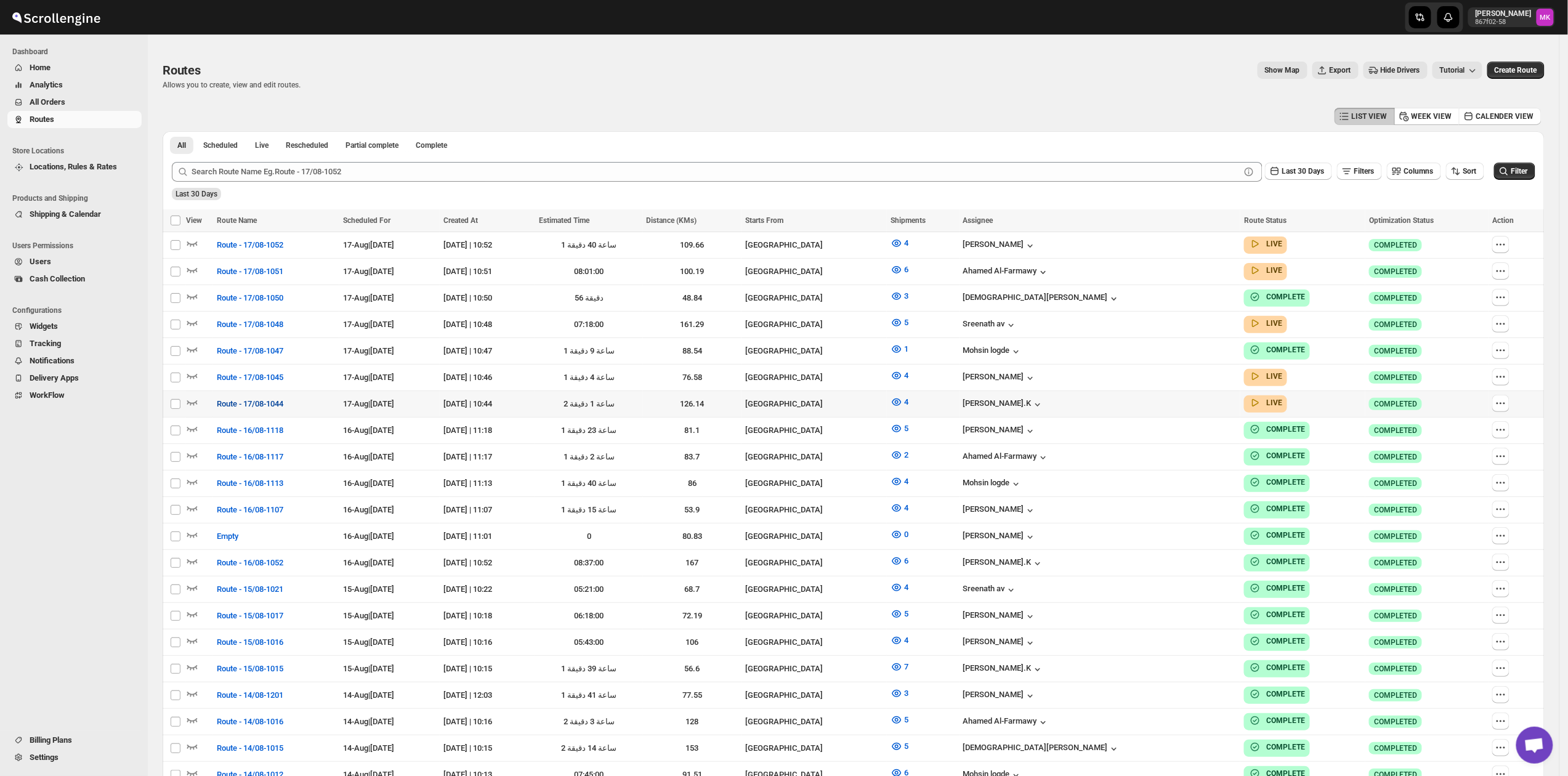
click at [256, 398] on span "Route - 17/08-1044" at bounding box center [250, 404] width 67 height 12
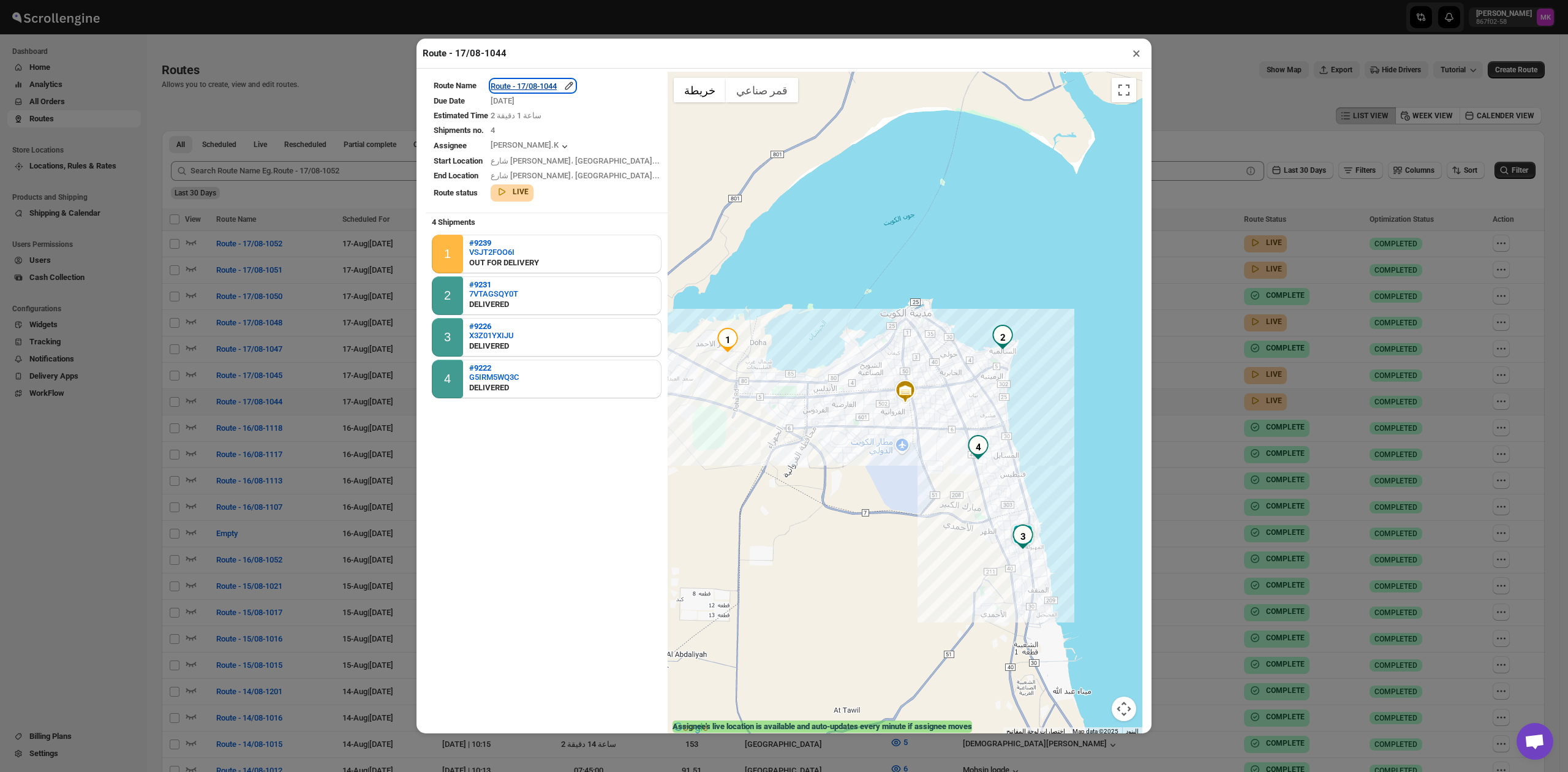
click at [553, 88] on div "Route - 17/08-1044" at bounding box center [533, 85] width 85 height 12
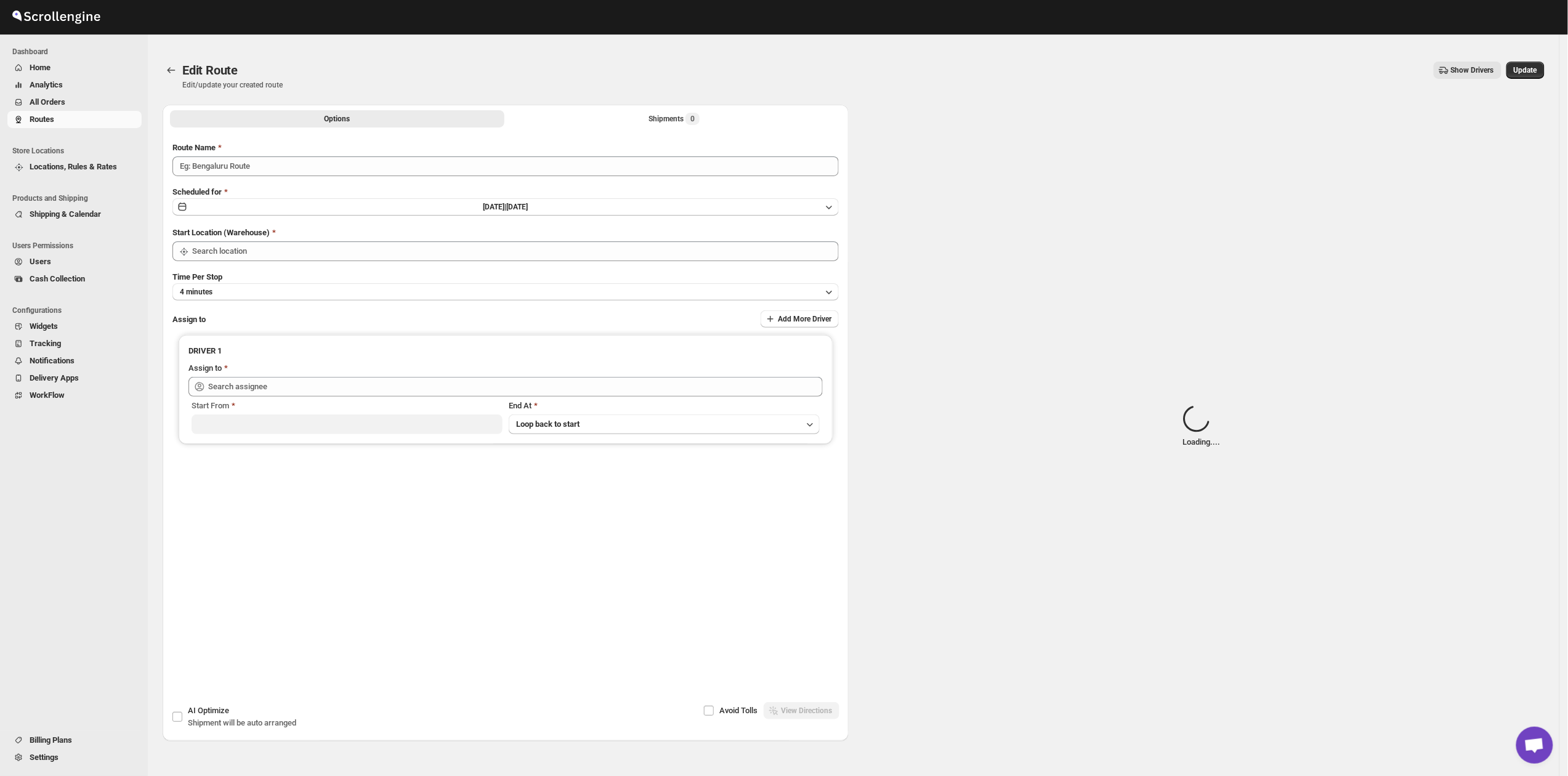
type input "Route - 17/08-1044"
click at [667, 125] on button "Shipments Loading..." at bounding box center [674, 119] width 335 height 17
type input "Kuwait City"
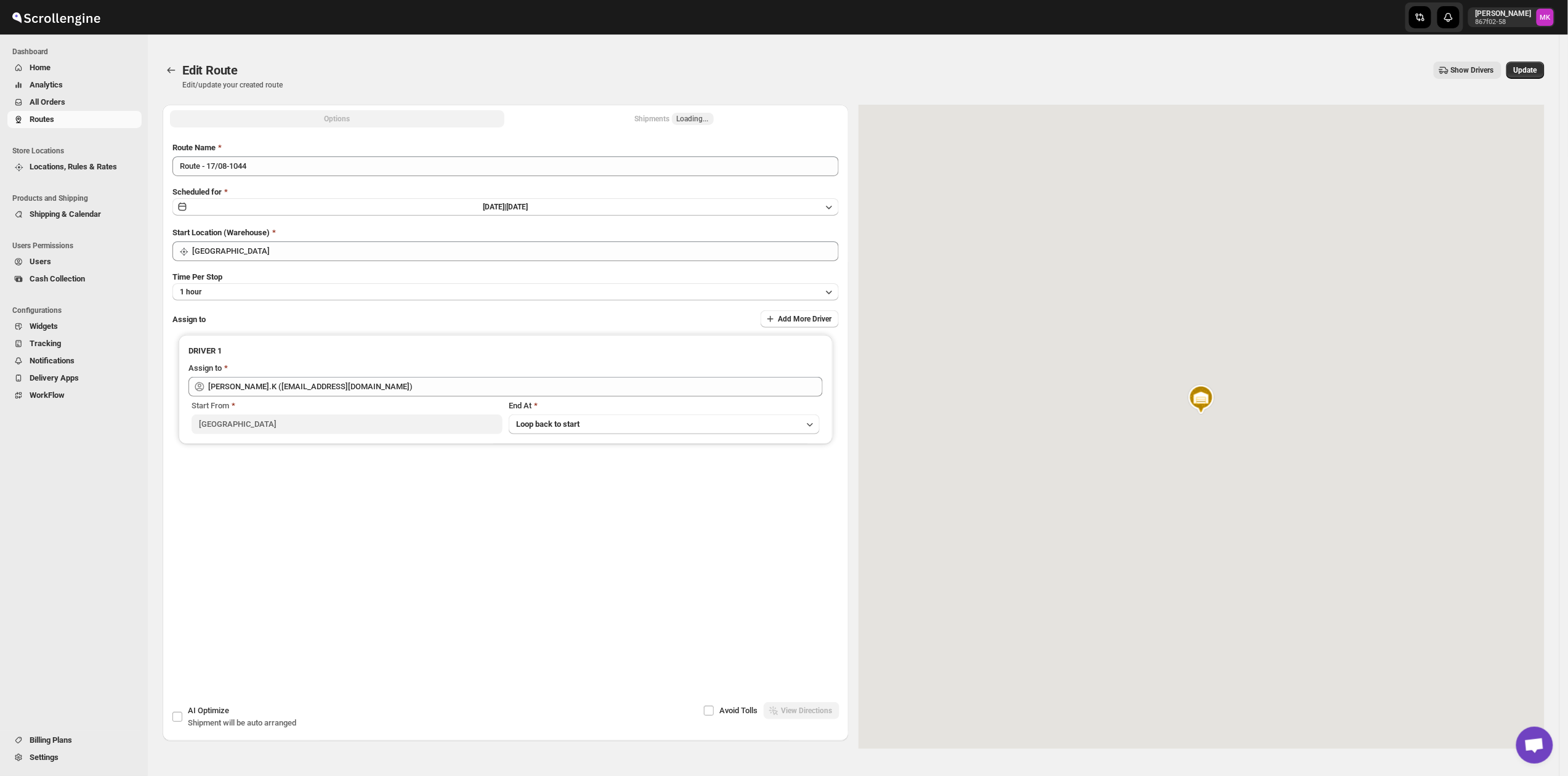
type input "Muhammed Ramees.K (rameesrami2680@gmail.com)"
click at [667, 125] on div "Shipments 4" at bounding box center [674, 118] width 51 height 12
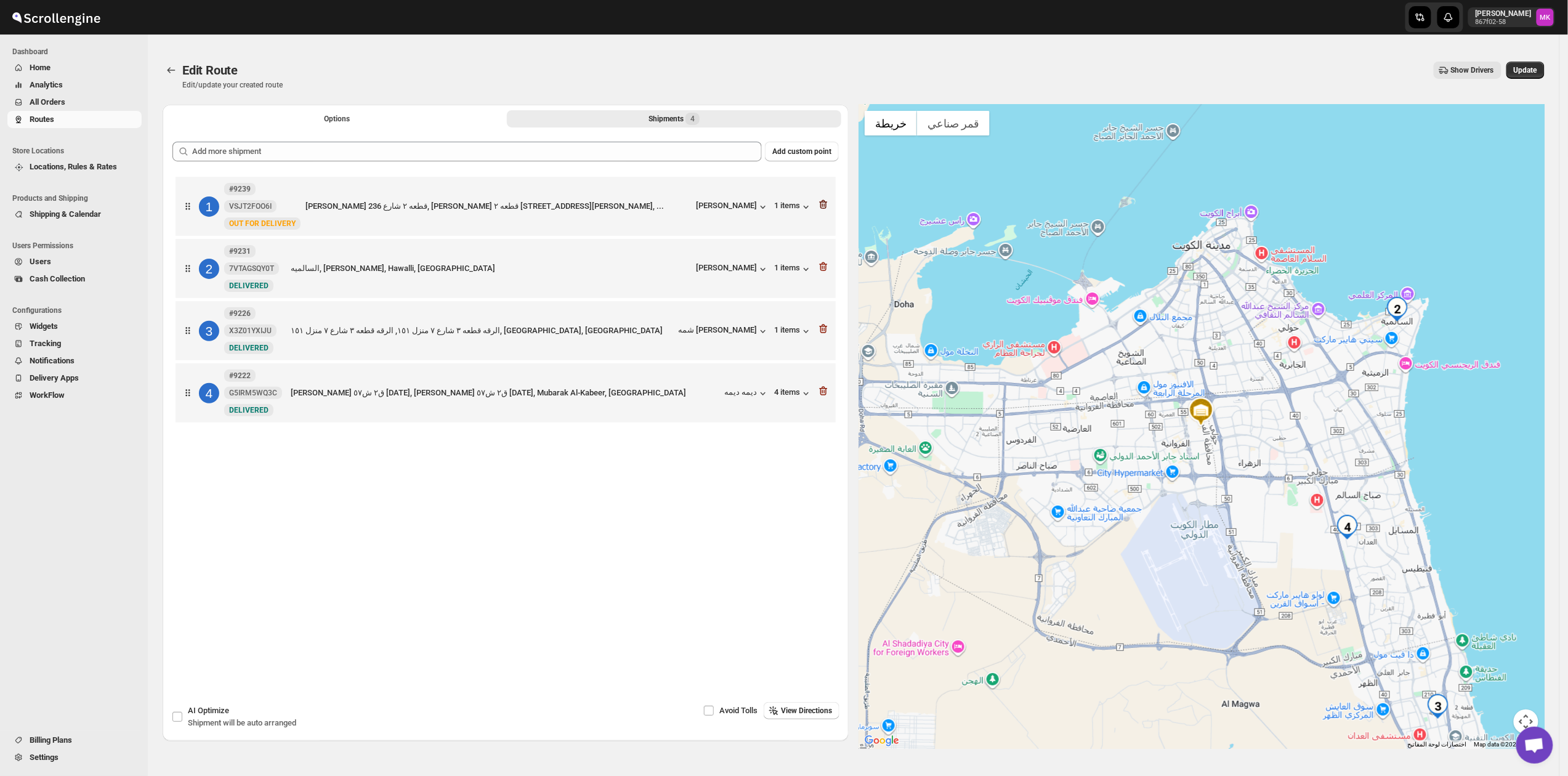
click at [828, 210] on icon "button" at bounding box center [823, 204] width 12 height 12
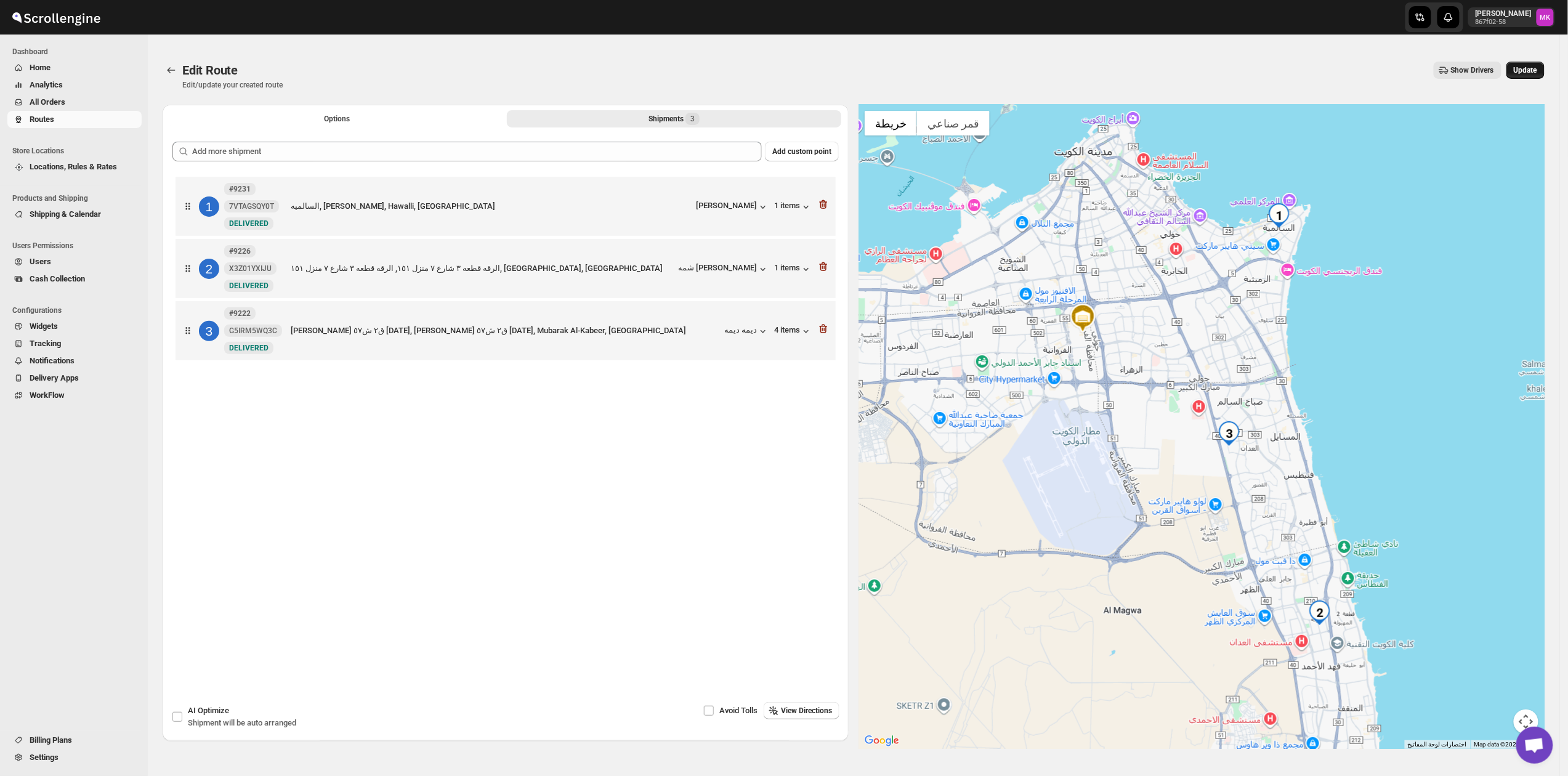
click at [1537, 74] on span "Update" at bounding box center [1525, 70] width 23 height 10
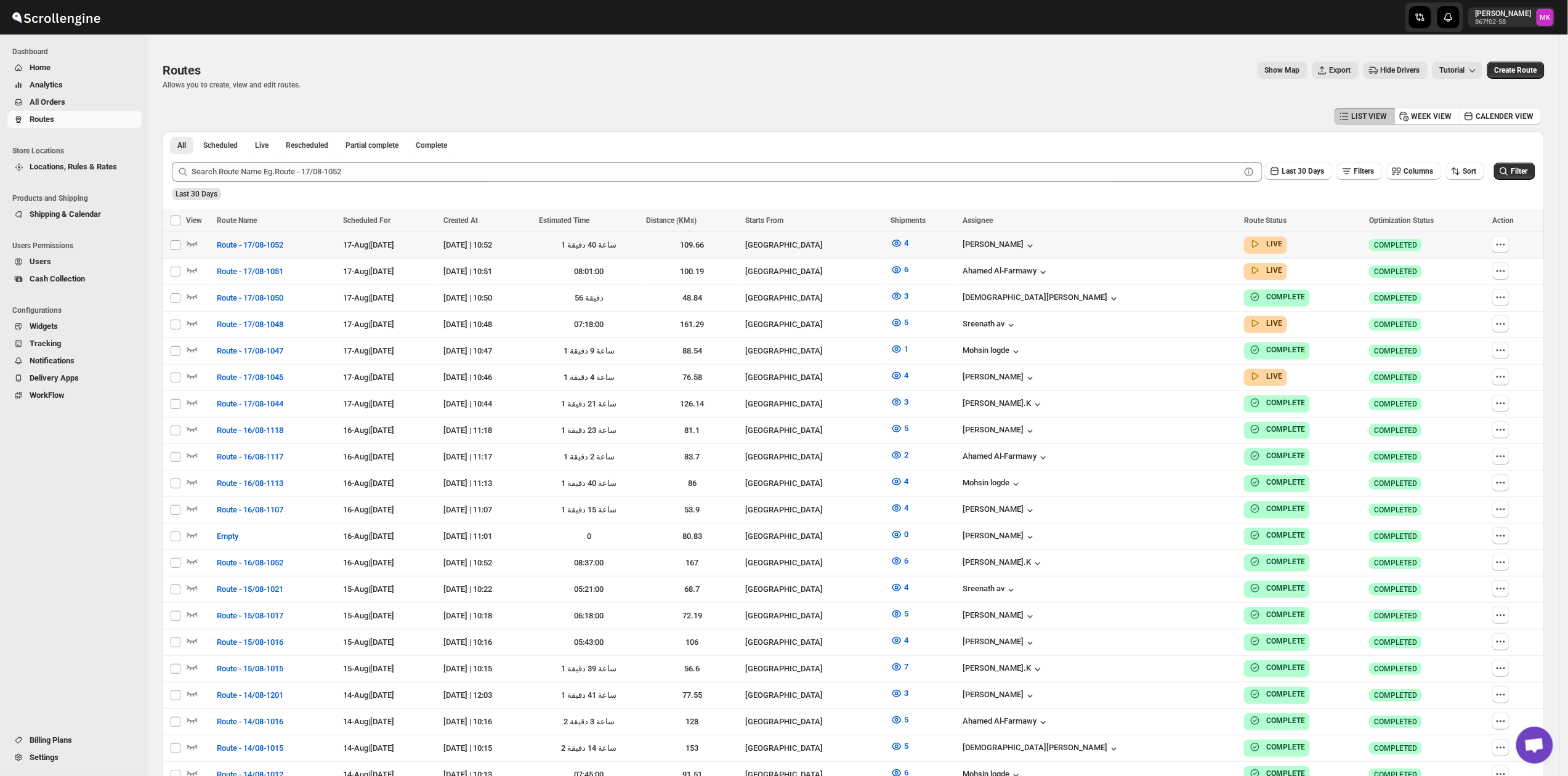
click at [208, 249] on div at bounding box center [200, 245] width 27 height 16
click at [269, 247] on span "Route - 17/08-1052" at bounding box center [250, 245] width 67 height 12
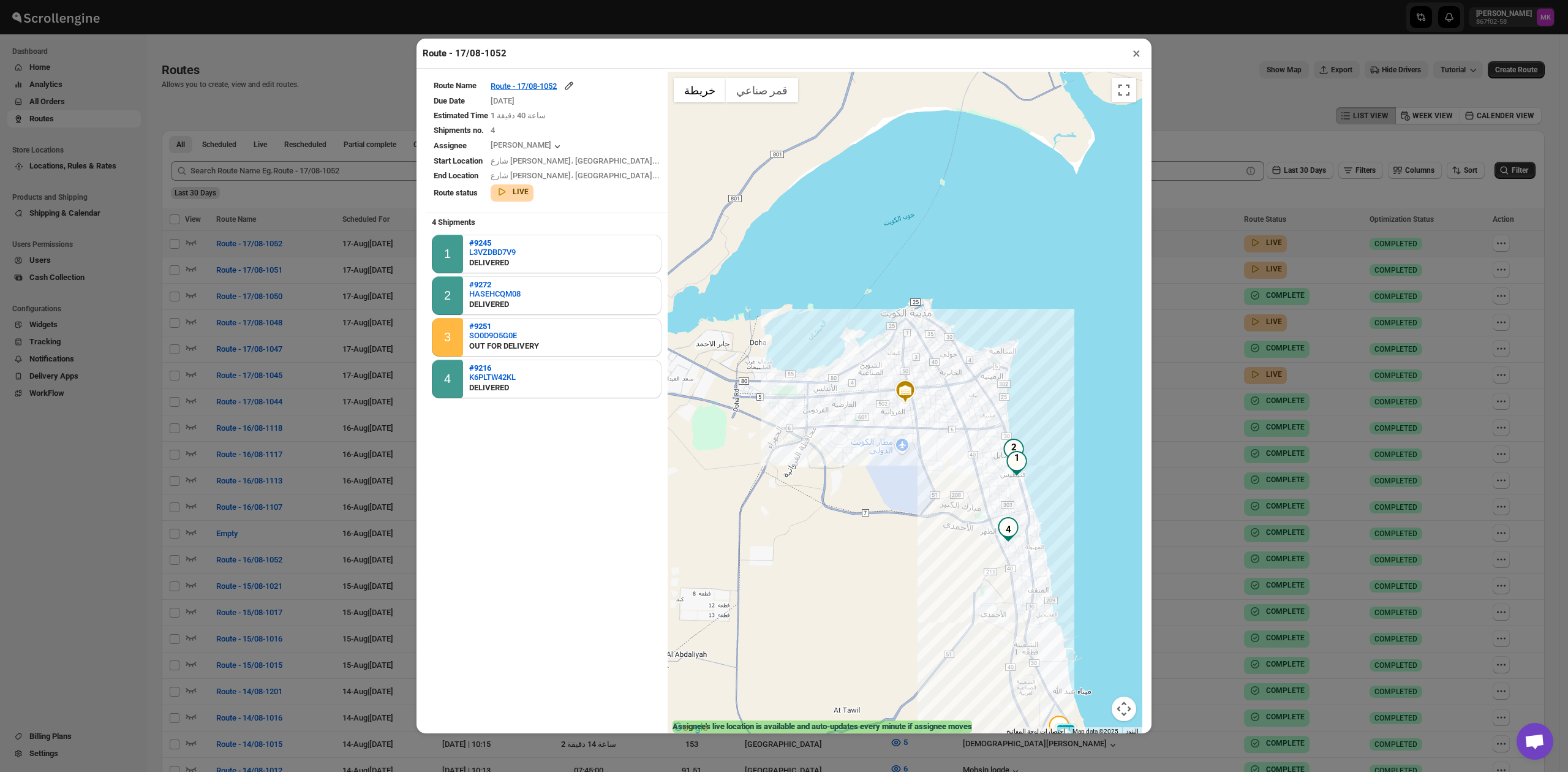
click at [1136, 64] on div "Route - 17/08-1052 ×" at bounding box center [784, 53] width 735 height 30
click at [1132, 53] on button "×" at bounding box center [1137, 53] width 18 height 17
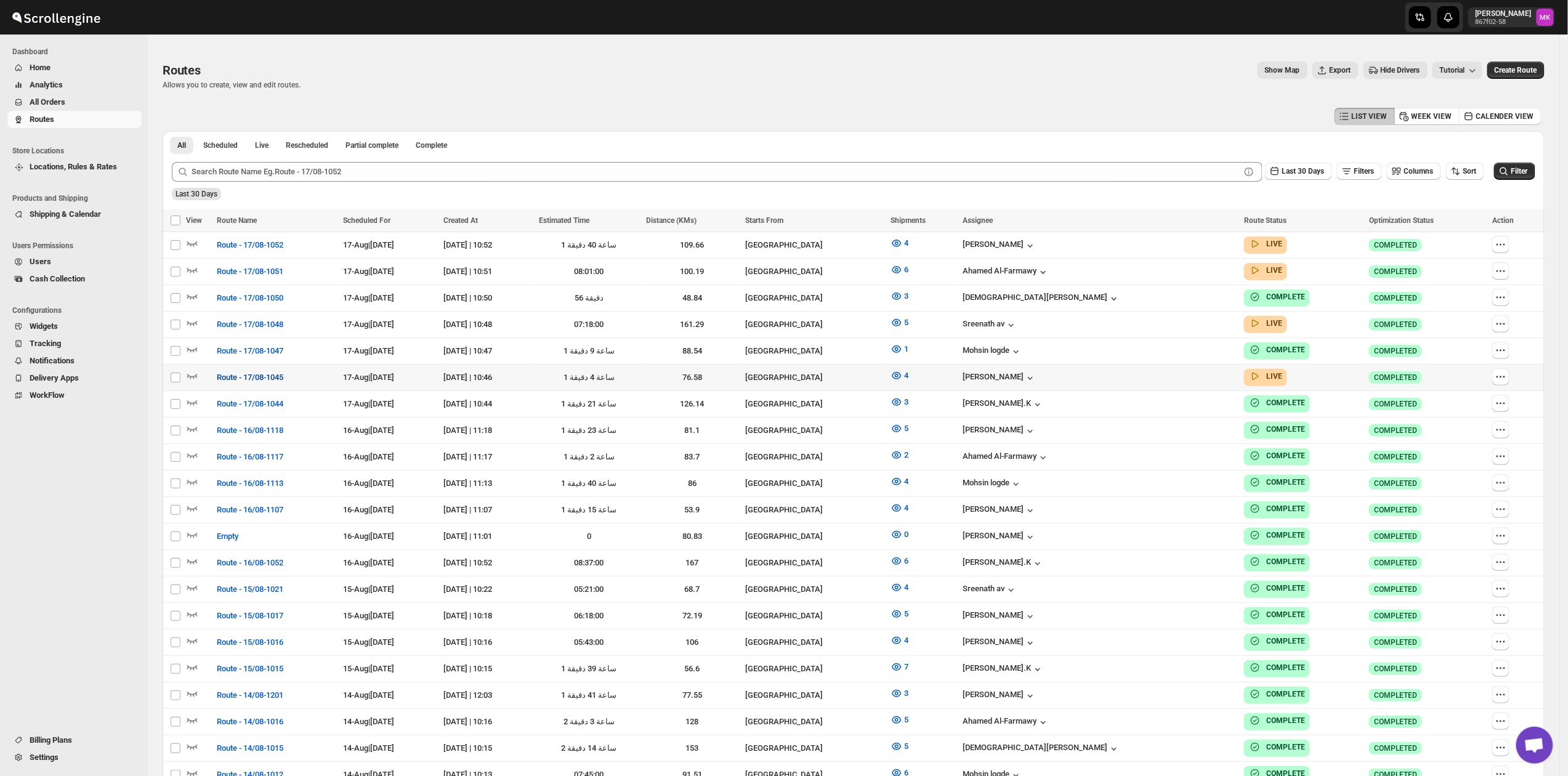
click at [240, 372] on span "Route - 17/08-1045" at bounding box center [250, 377] width 67 height 12
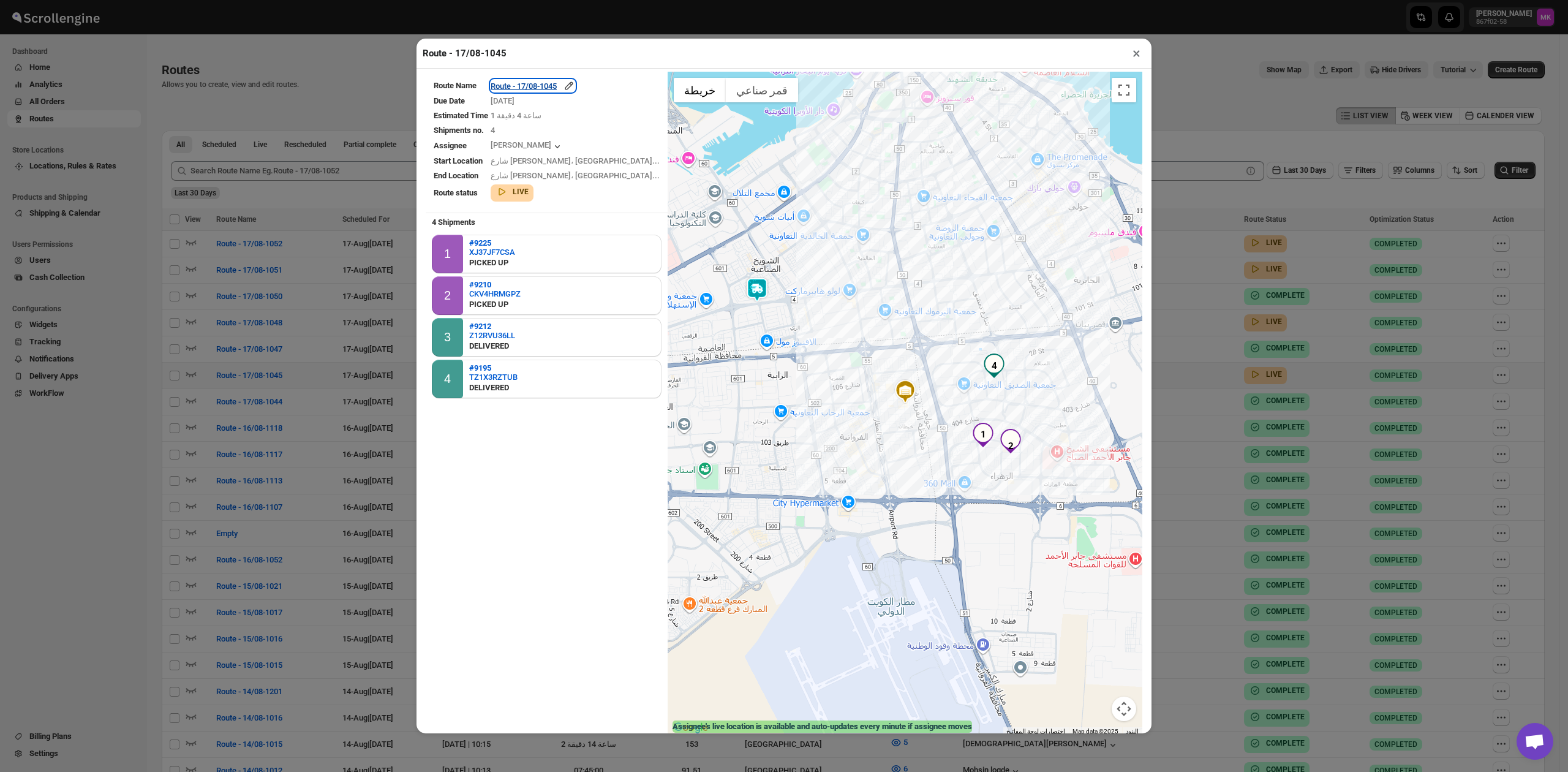
click at [564, 86] on div "Route - 17/08-1045" at bounding box center [533, 85] width 85 height 12
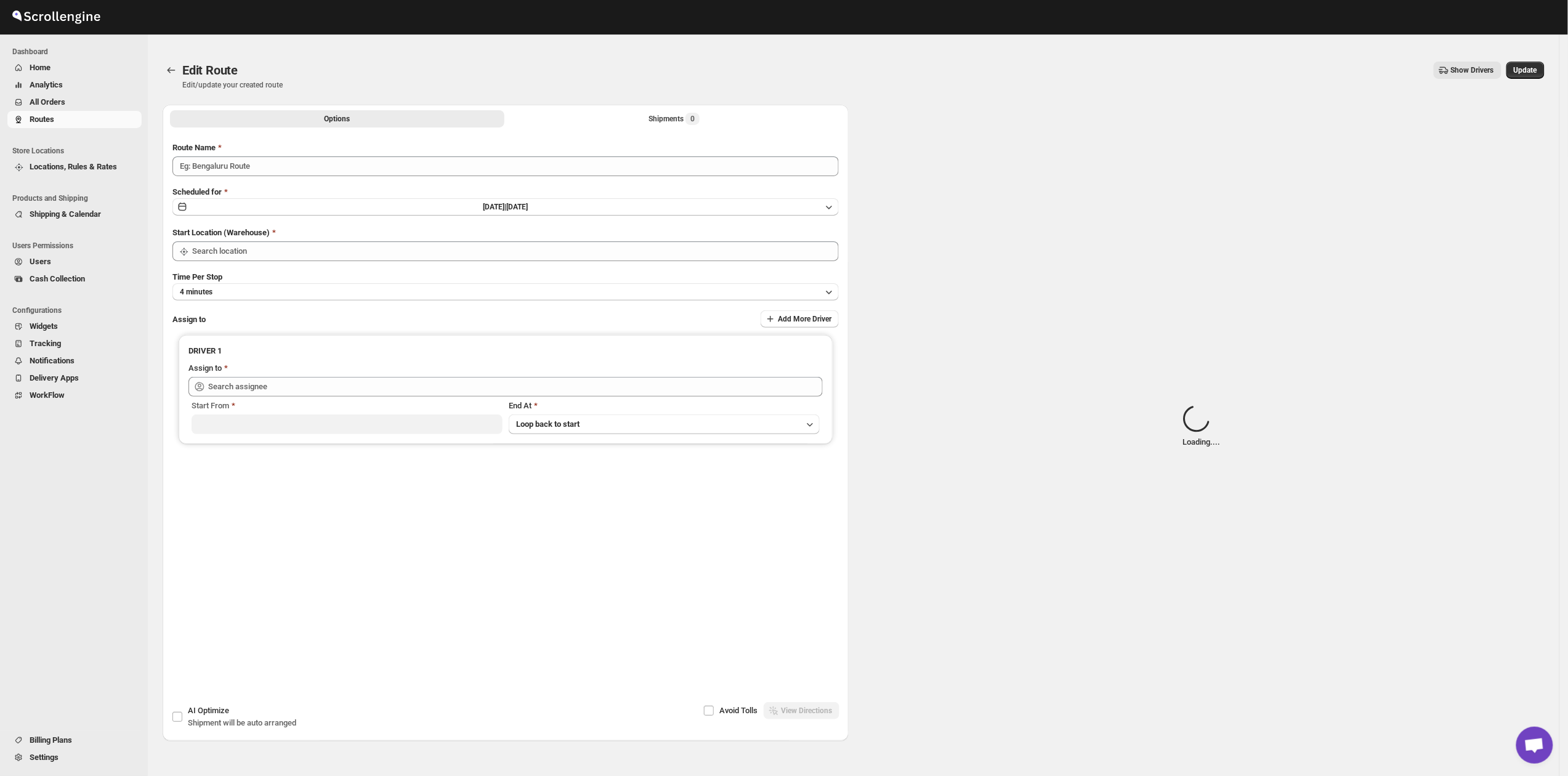
type input "Route - 17/08-1045"
click at [651, 121] on div "Shipments Loading..." at bounding box center [674, 118] width 79 height 12
type input "Kuwait City"
type input "Mohameed Ismayil (ismayil22110@gmail.com)"
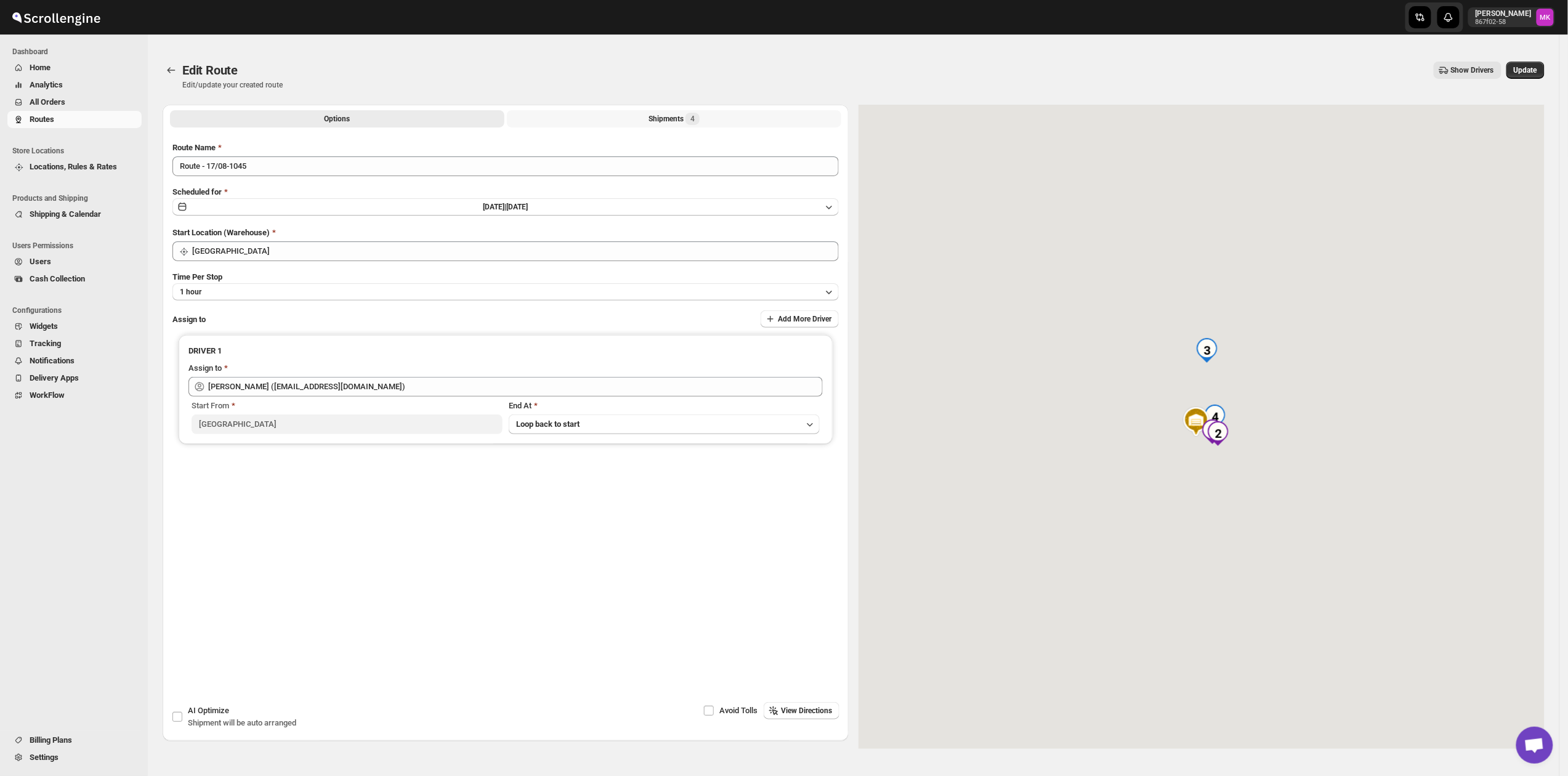
click at [685, 121] on div "Shipments 4" at bounding box center [674, 118] width 51 height 12
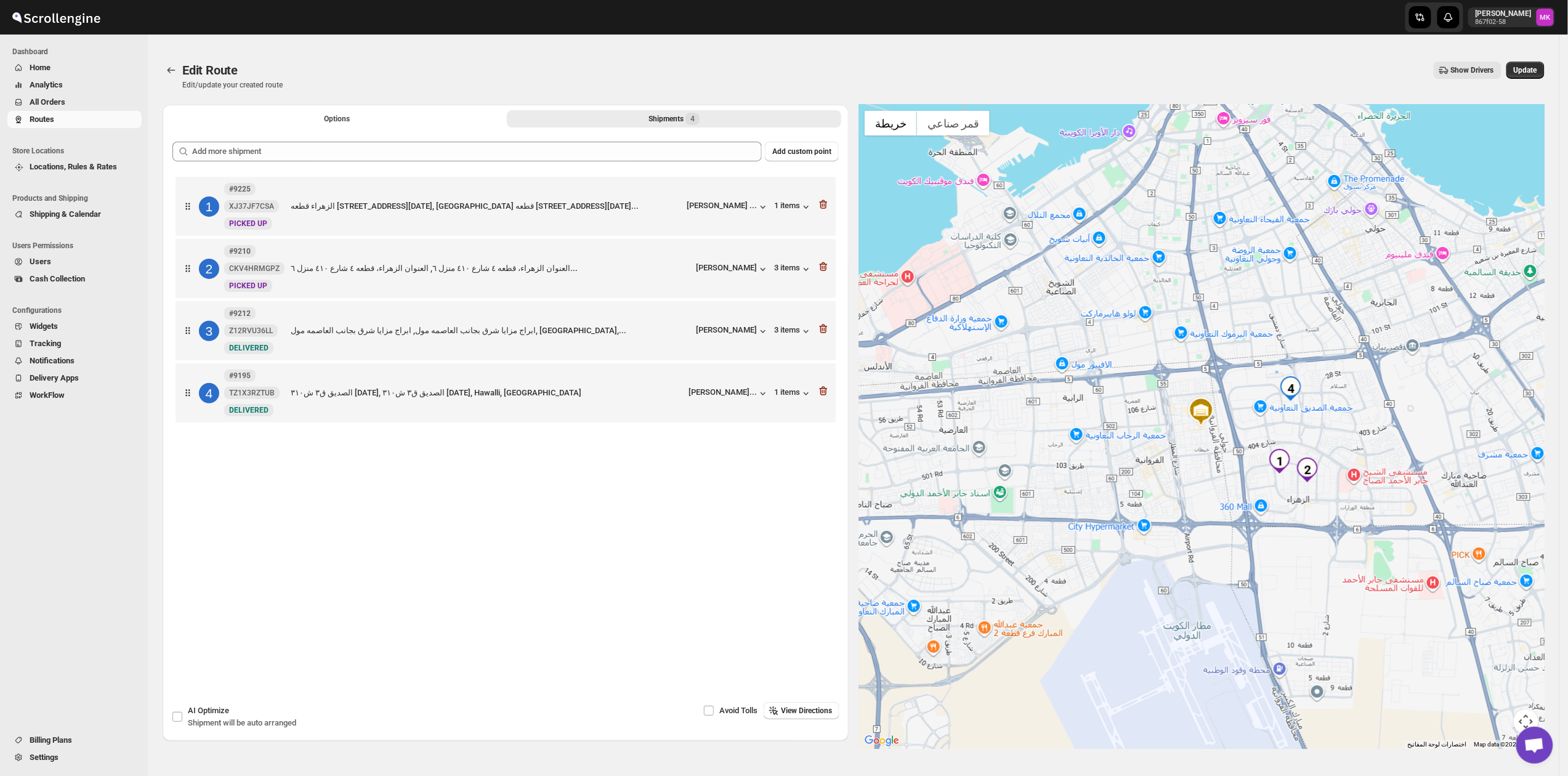
click at [826, 213] on div at bounding box center [823, 206] width 12 height 16
click at [824, 205] on icon "button" at bounding box center [823, 205] width 1 height 4
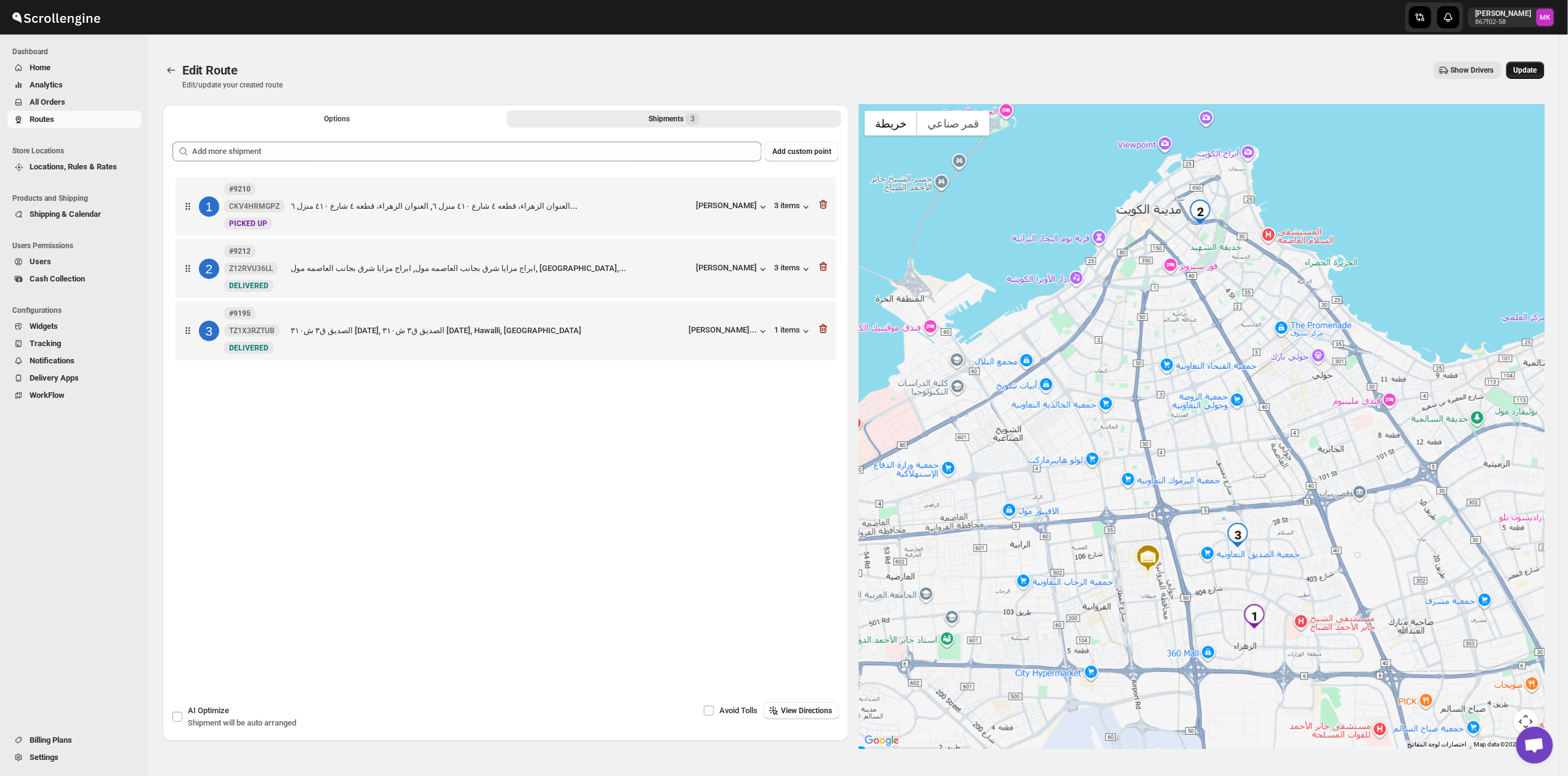
click at [1537, 74] on span "Update" at bounding box center [1525, 70] width 23 height 10
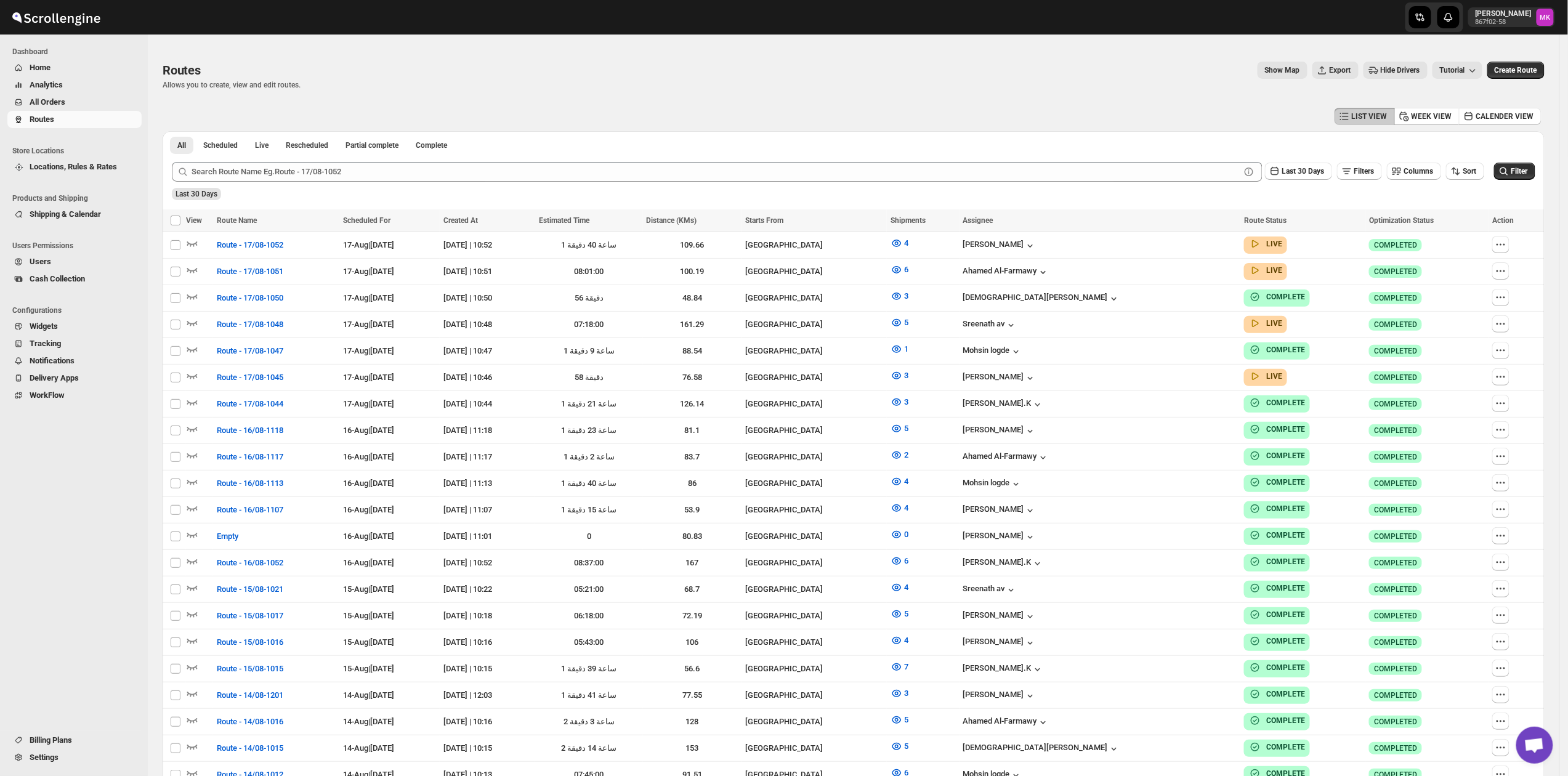
click at [959, 364] on td "3" at bounding box center [923, 377] width 72 height 26
checkbox input "true"
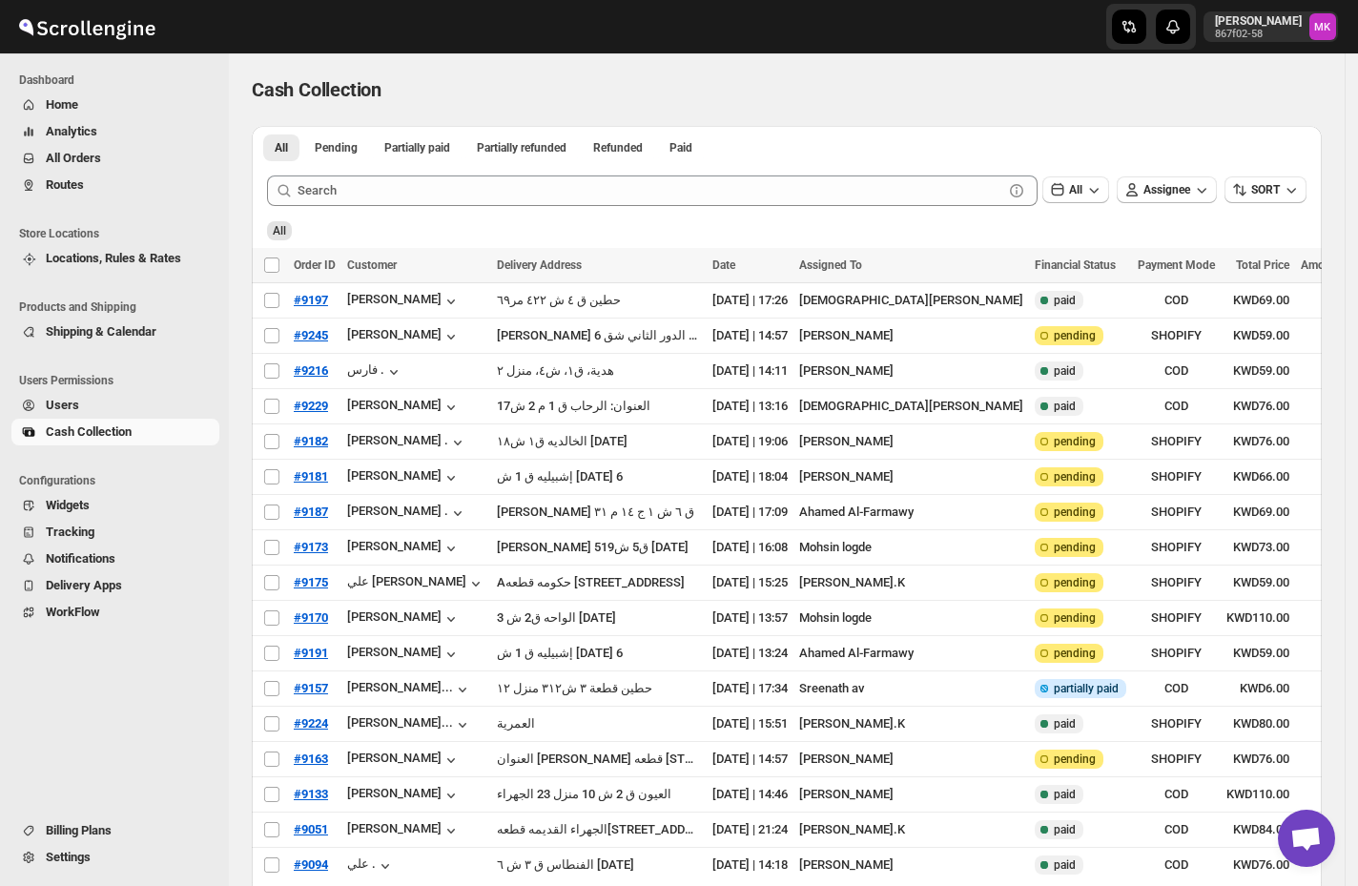
click at [51, 427] on span "Cash Collection" at bounding box center [131, 431] width 170 height 19
